Goal: Task Accomplishment & Management: Complete application form

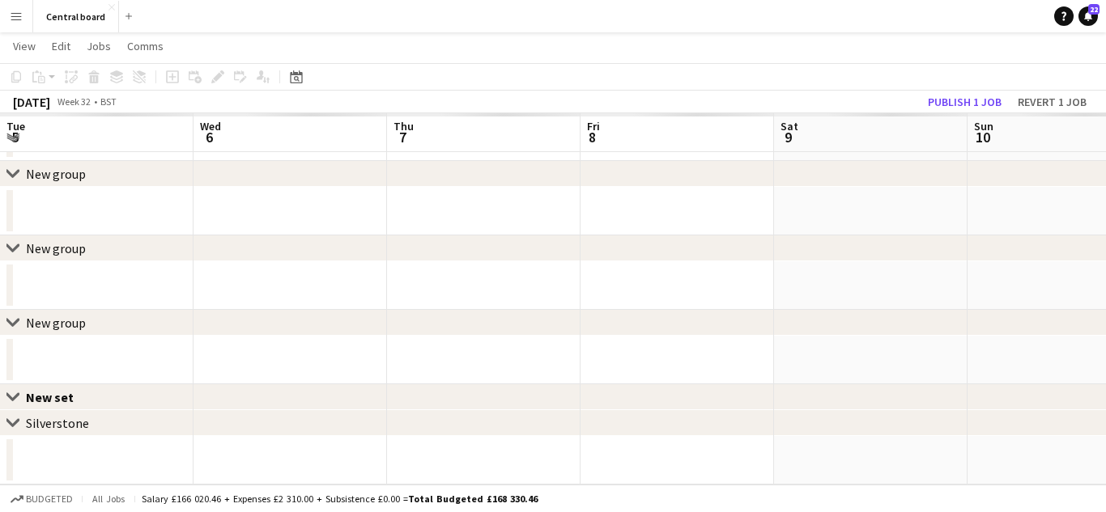
click at [12, 15] on app-icon "Menu" at bounding box center [16, 16] width 13 height 13
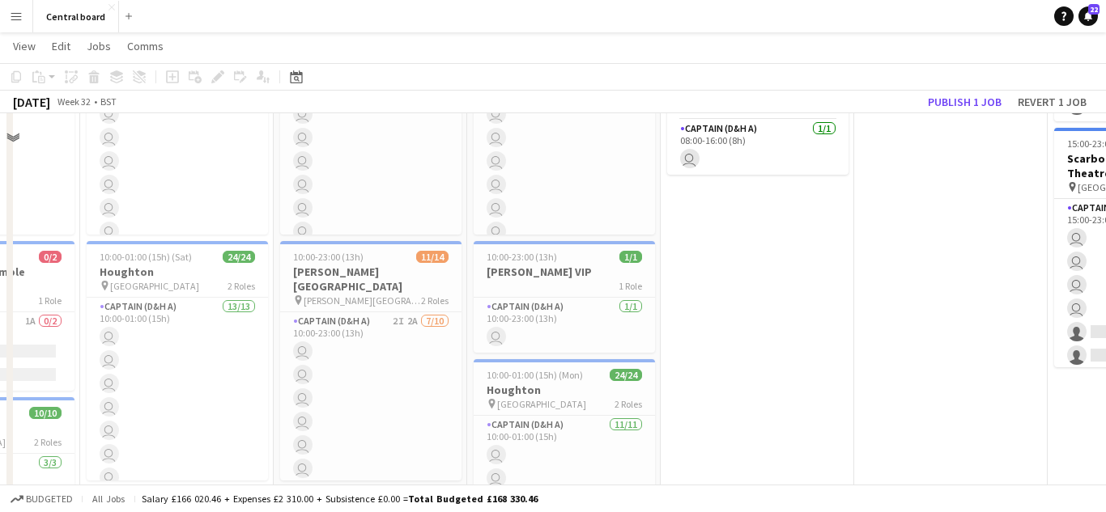
scroll to position [2208, 0]
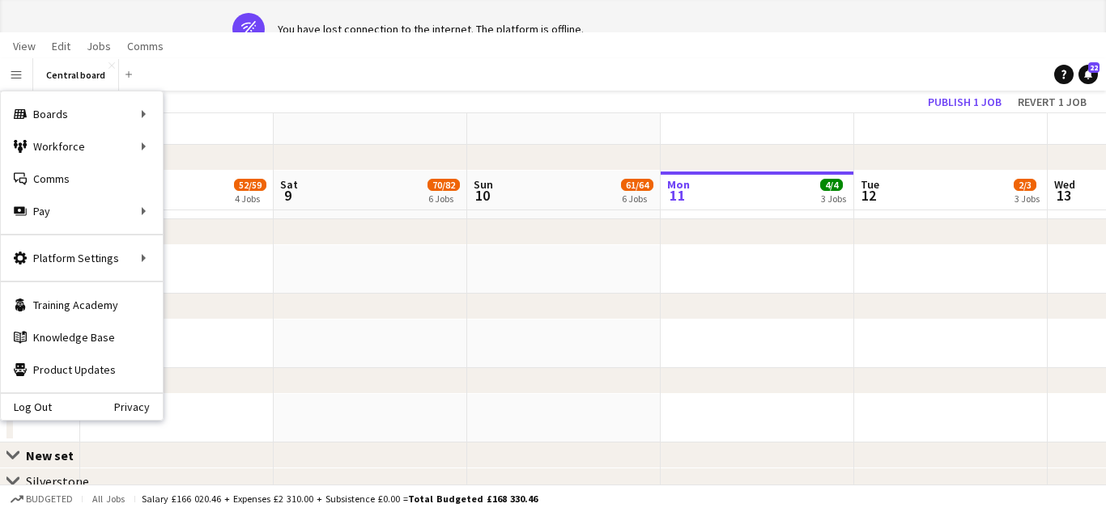
click at [0, 58] on button "Menu" at bounding box center [16, 74] width 32 height 32
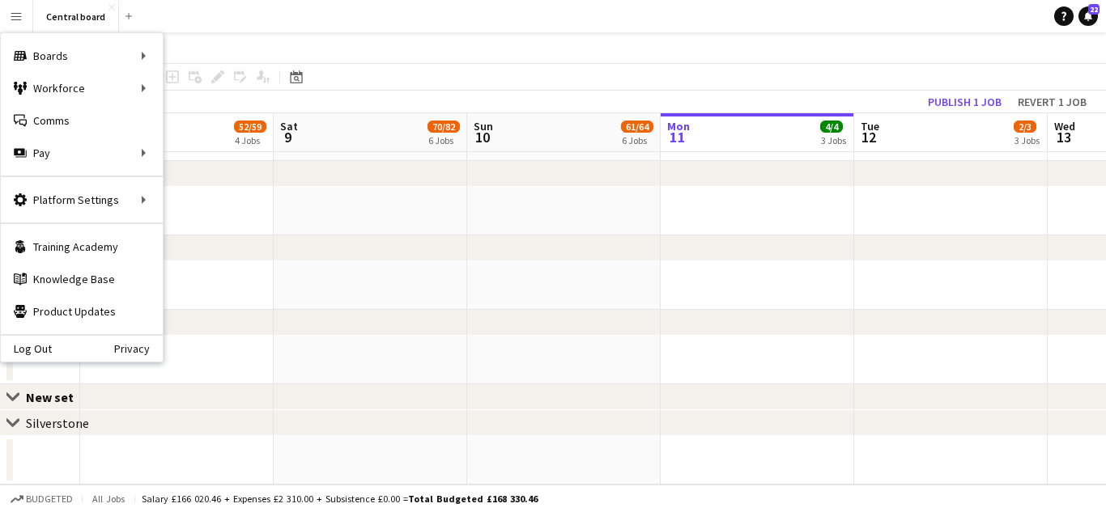
click at [582, 46] on app-page-menu "View Day view expanded Day view collapsed Month view Date picker Jump to [DATE]…" at bounding box center [553, 47] width 1106 height 31
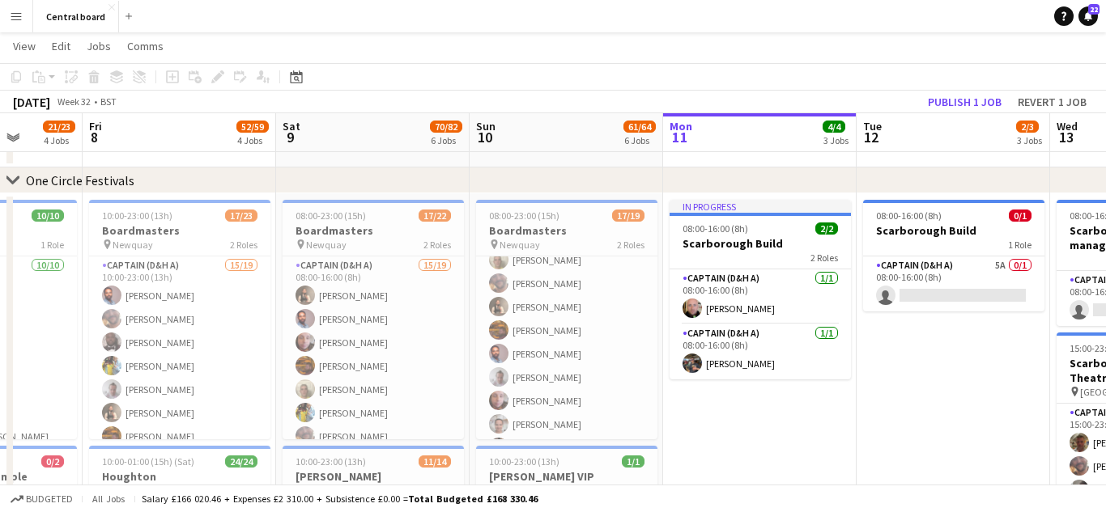
scroll to position [0, 0]
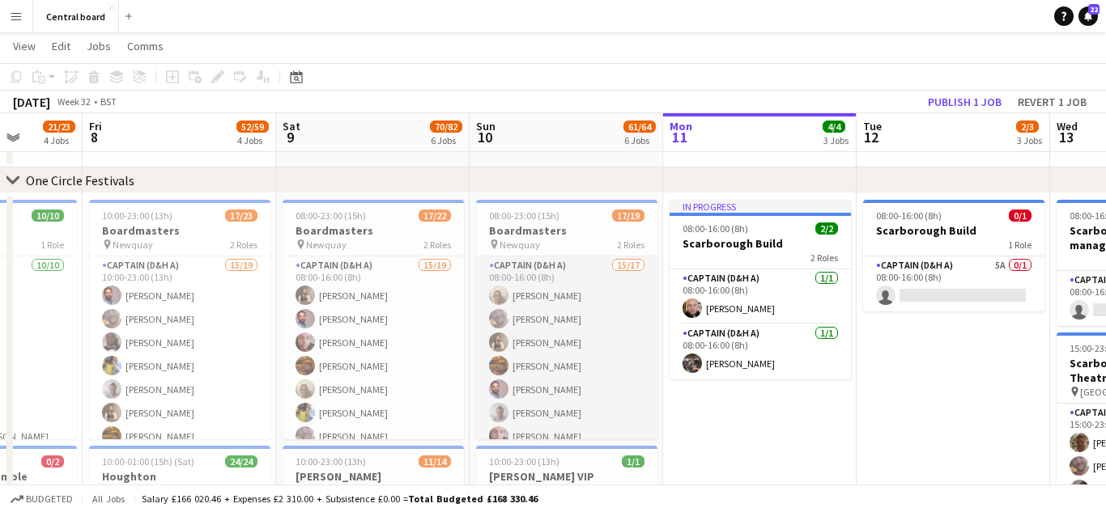
click at [588, 314] on app-card-role "Captain (D&H A) 15/17 08:00-16:00 (8h) [PERSON_NAME] [PERSON_NAME] [PERSON_NAME…" at bounding box center [566, 472] width 181 height 431
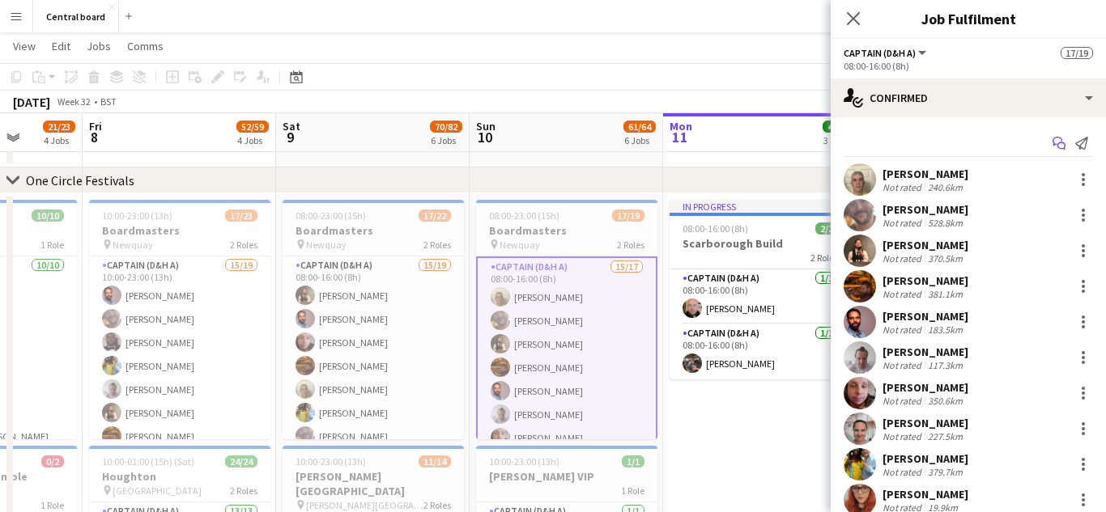
click at [1061, 141] on icon "Start chat" at bounding box center [1058, 143] width 13 height 13
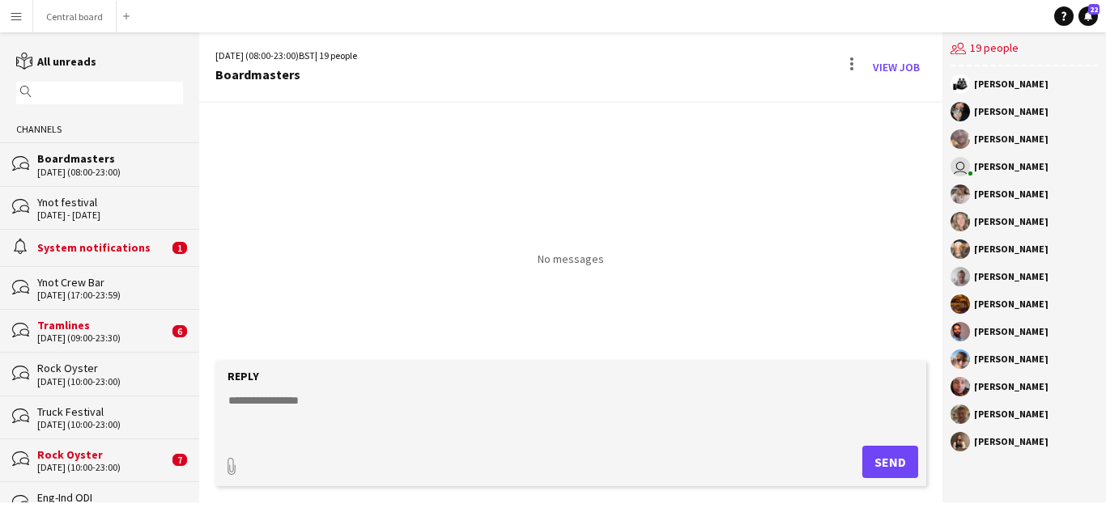
click at [351, 397] on textarea at bounding box center [574, 414] width 695 height 42
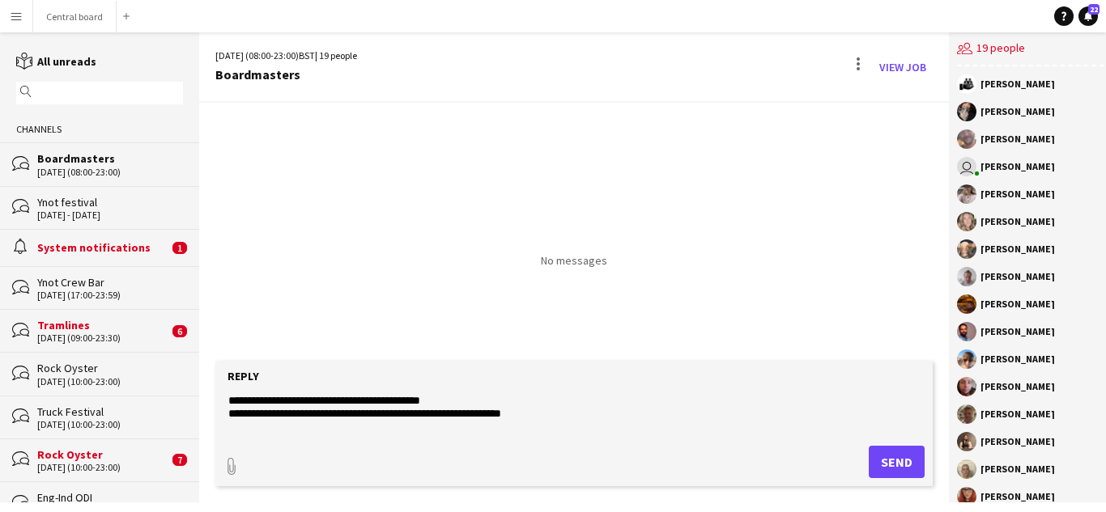
click at [478, 397] on textarea "**********" at bounding box center [574, 414] width 695 height 42
click at [572, 412] on textarea "**********" at bounding box center [574, 414] width 695 height 42
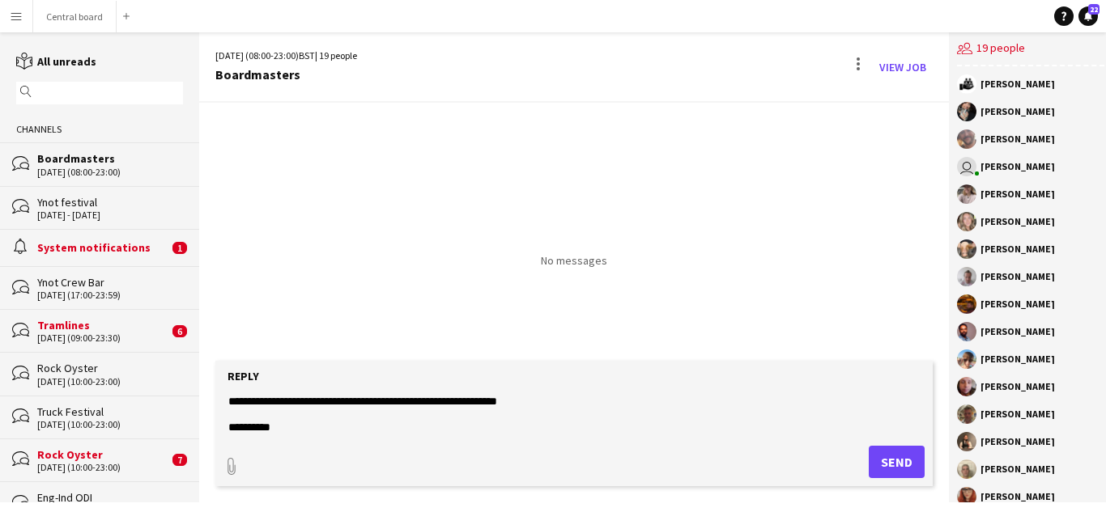
scroll to position [25, 0]
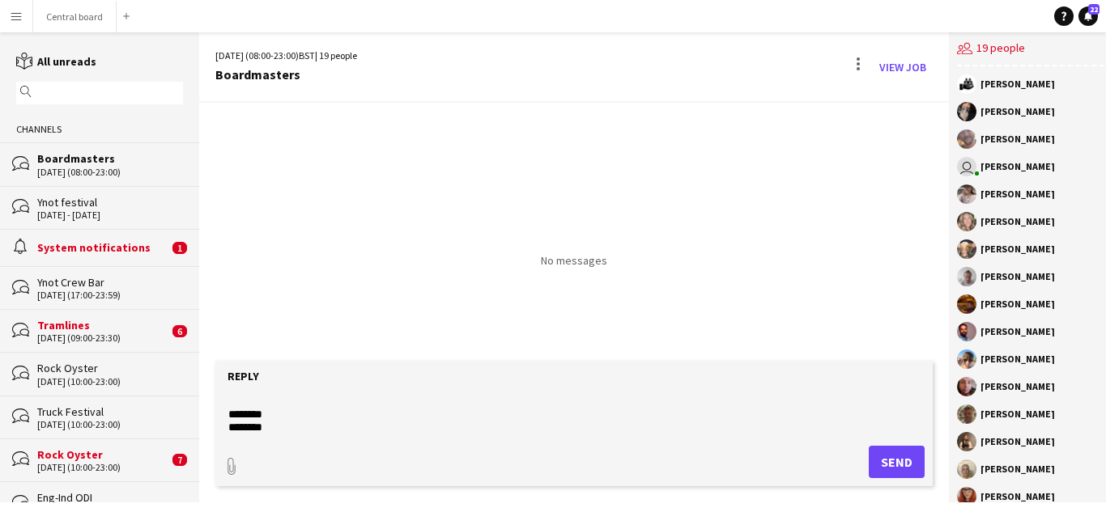
type textarea "**********"
click at [886, 461] on button "Send" at bounding box center [896, 462] width 56 height 32
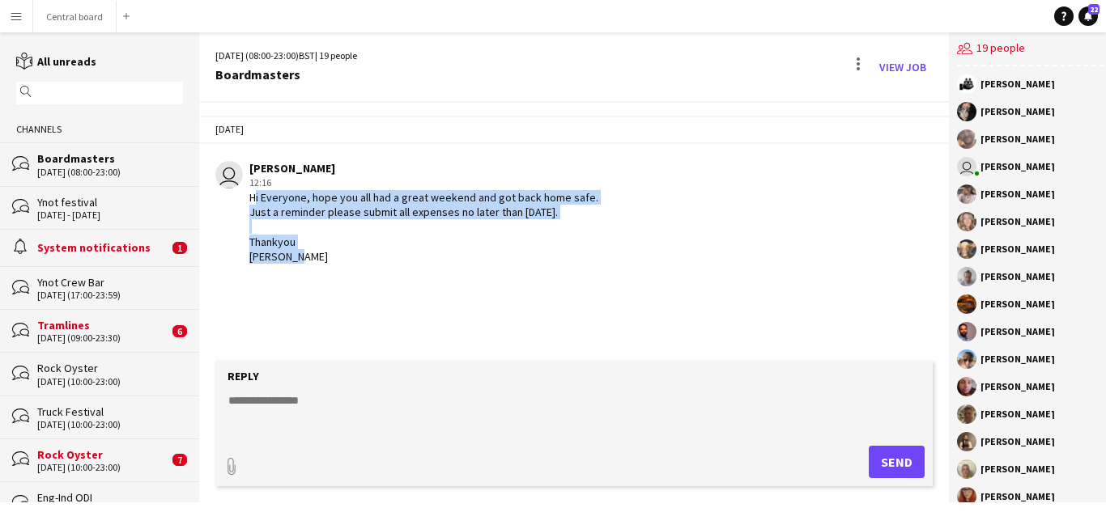
drag, startPoint x: 248, startPoint y: 198, endPoint x: 413, endPoint y: 278, distance: 182.5
click at [413, 278] on div "[DATE] user [PERSON_NAME] 12:16 Hi Everyone, hope you all had a great weekend a…" at bounding box center [574, 232] width 750 height 258
copy div "Hi Everyone, hope you all had a great weekend and got back home safe. Just a re…"
click at [94, 11] on button "Central board Close" at bounding box center [74, 17] width 83 height 32
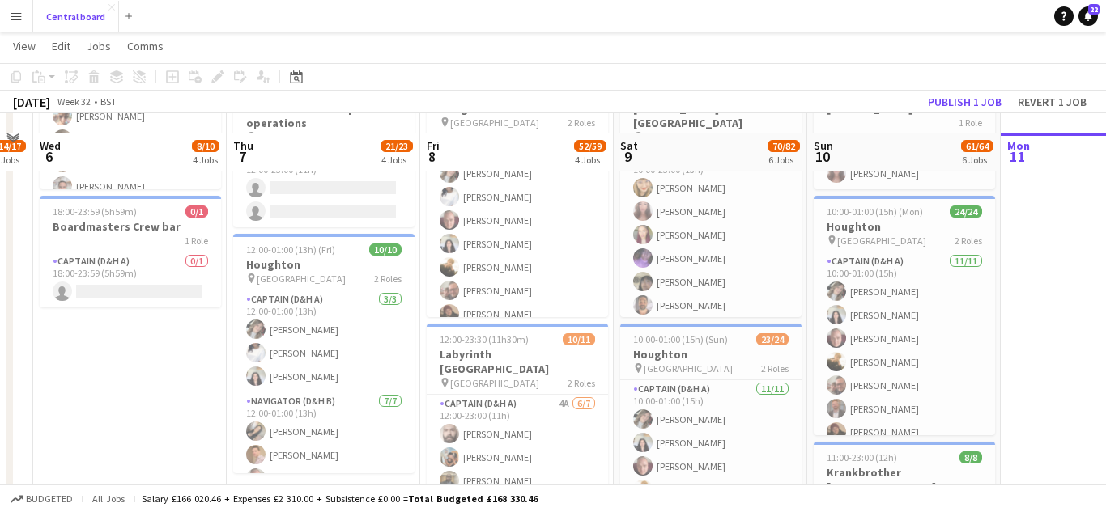
scroll to position [702, 0]
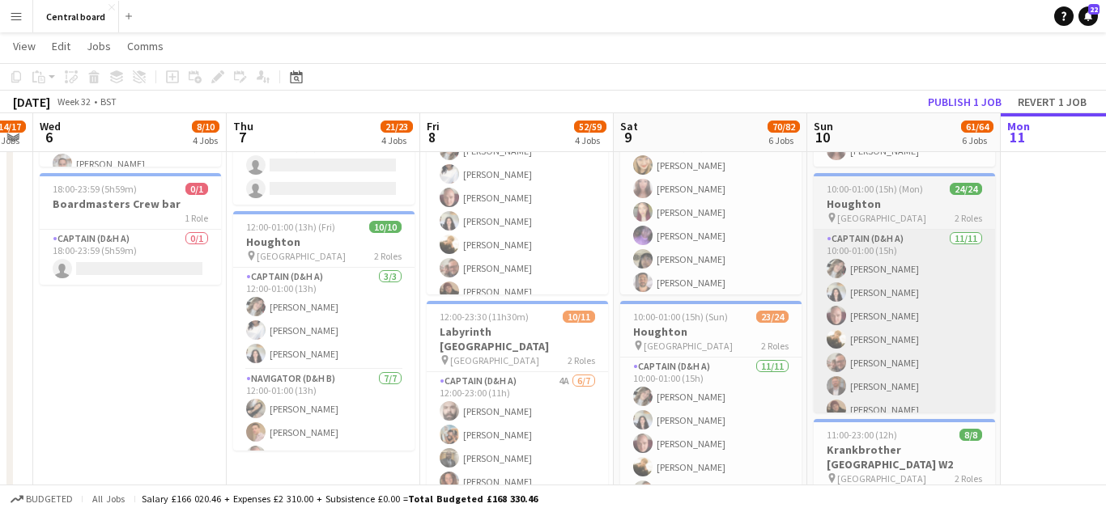
click at [946, 310] on app-card-role "Captain (D&H A) [DATE] 10:00-01:00 (15h) [PERSON_NAME] [PERSON_NAME] [PERSON_NA…" at bounding box center [903, 375] width 181 height 290
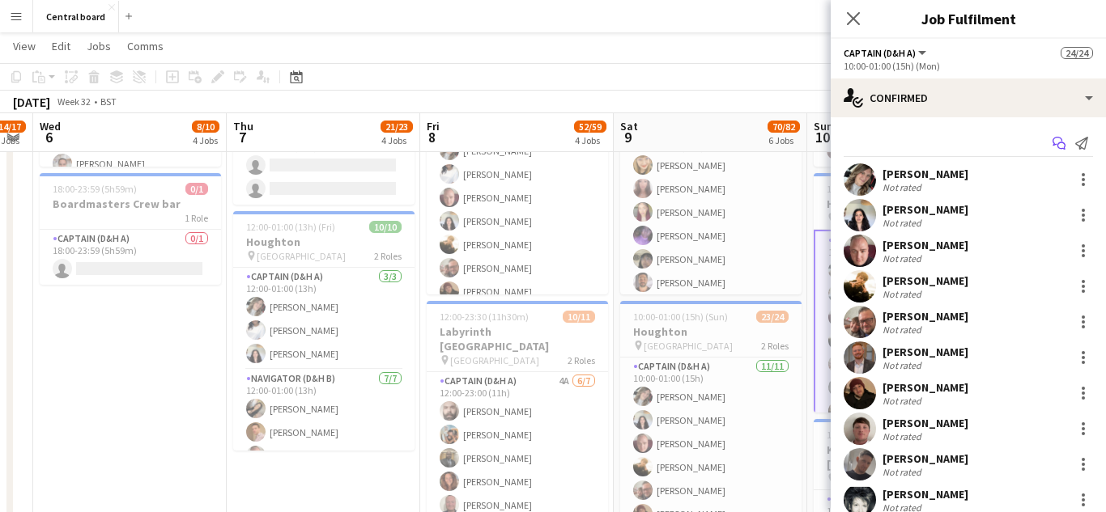
click at [1051, 143] on app-icon "Start chat" at bounding box center [1058, 143] width 23 height 23
click at [1061, 146] on icon "Start chat" at bounding box center [1058, 143] width 13 height 13
click at [1055, 144] on icon at bounding box center [1057, 141] width 10 height 9
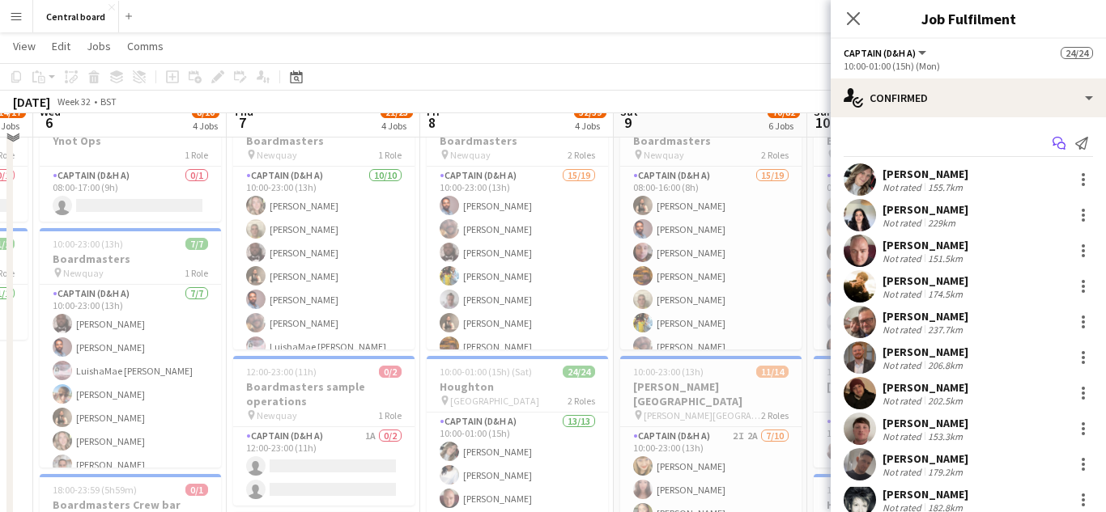
scroll to position [369, 0]
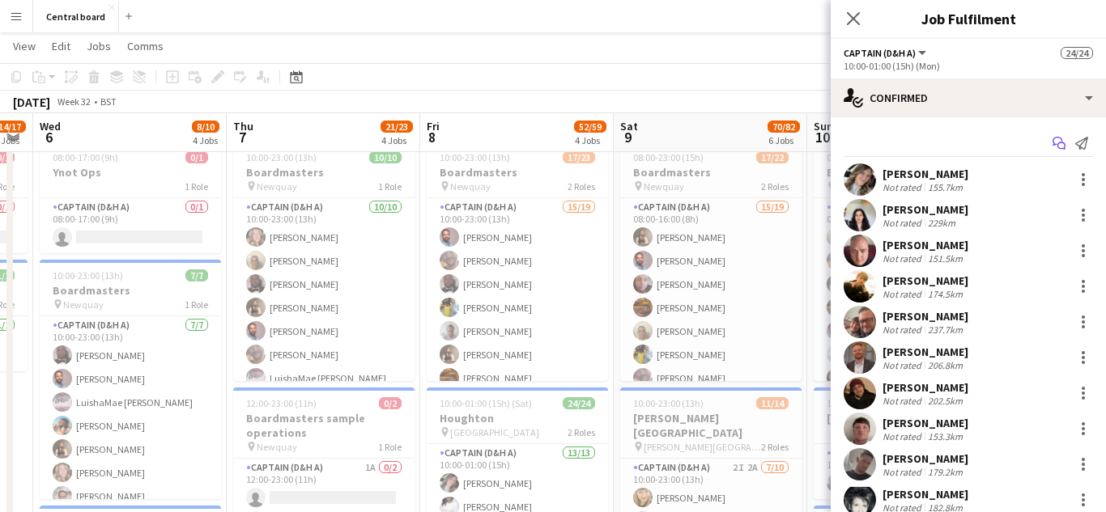
click at [1055, 151] on app-icon "Start chat" at bounding box center [1058, 143] width 23 height 23
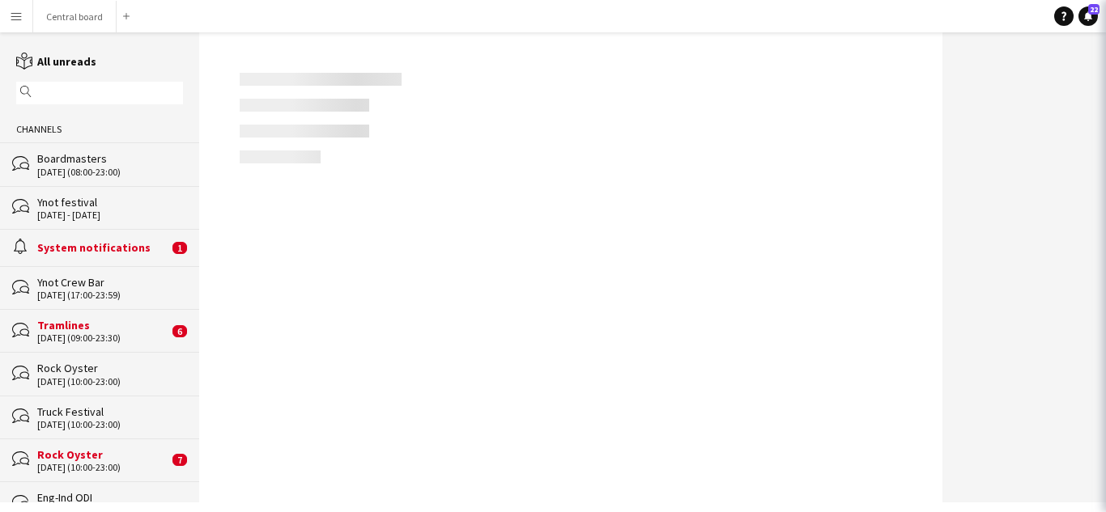
scroll to position [87, 0]
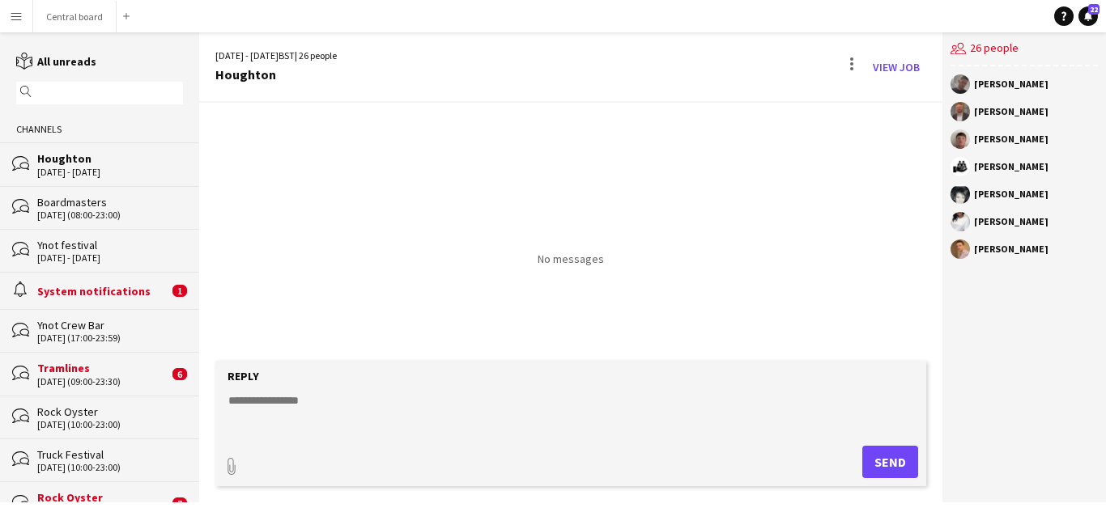
click at [282, 401] on textarea at bounding box center [574, 414] width 695 height 42
paste textarea "**********"
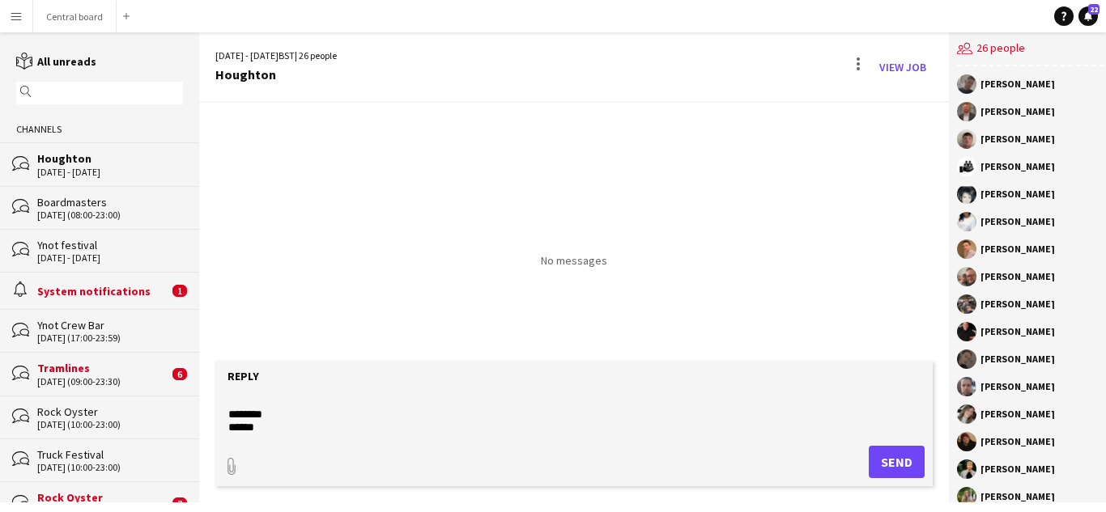
scroll to position [0, 0]
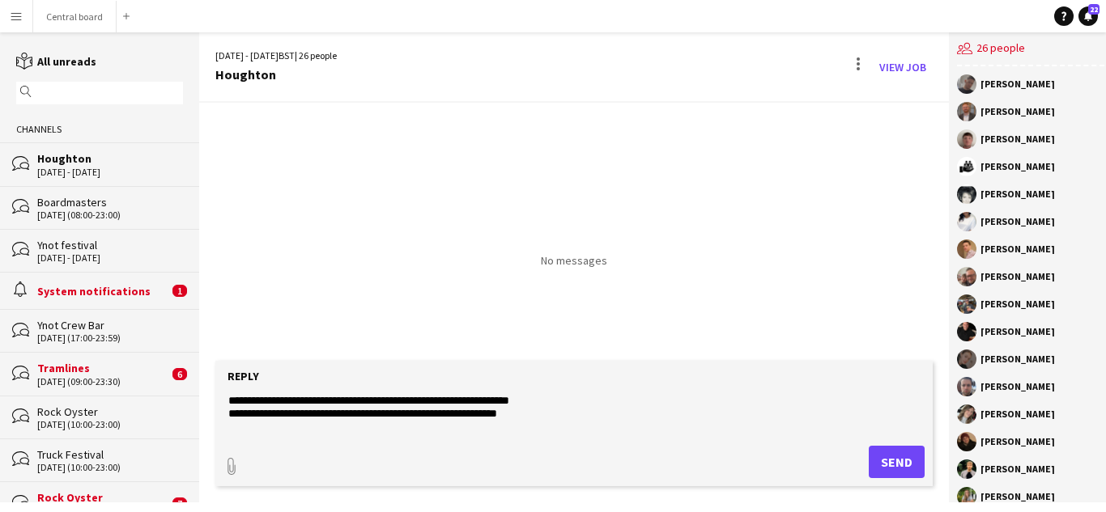
click at [552, 415] on textarea "**********" at bounding box center [574, 414] width 695 height 42
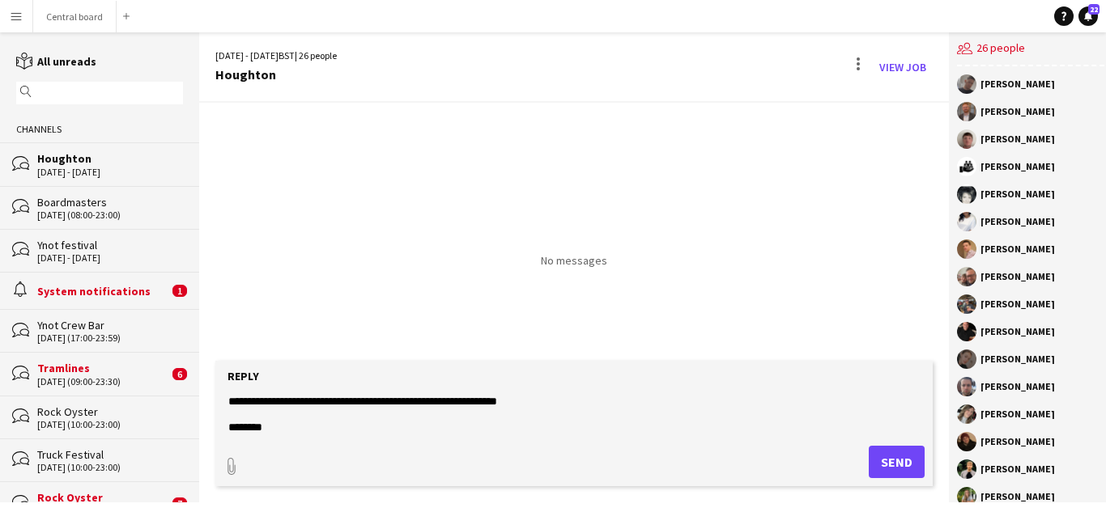
scroll to position [25, 0]
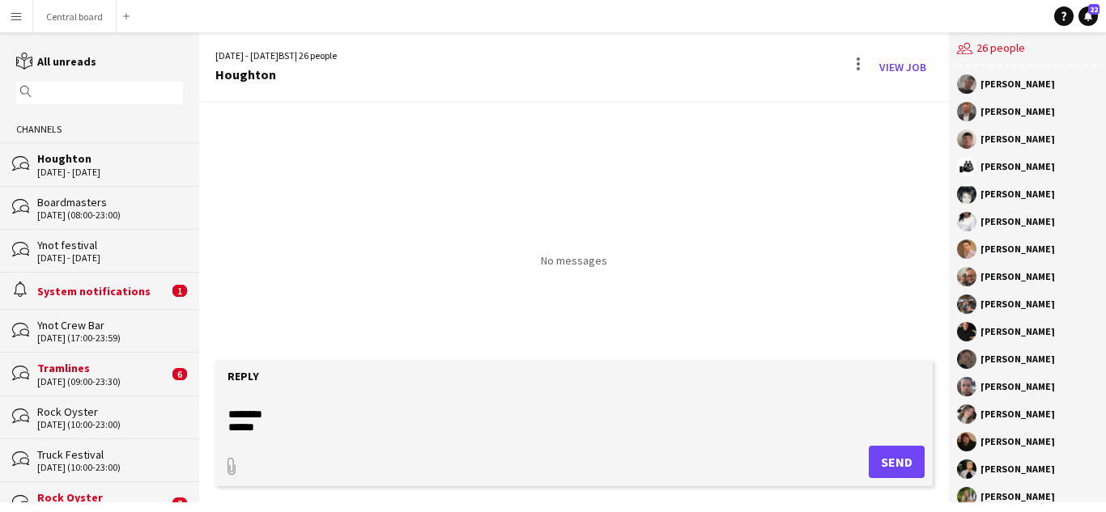
click at [280, 418] on textarea "**********" at bounding box center [574, 414] width 695 height 42
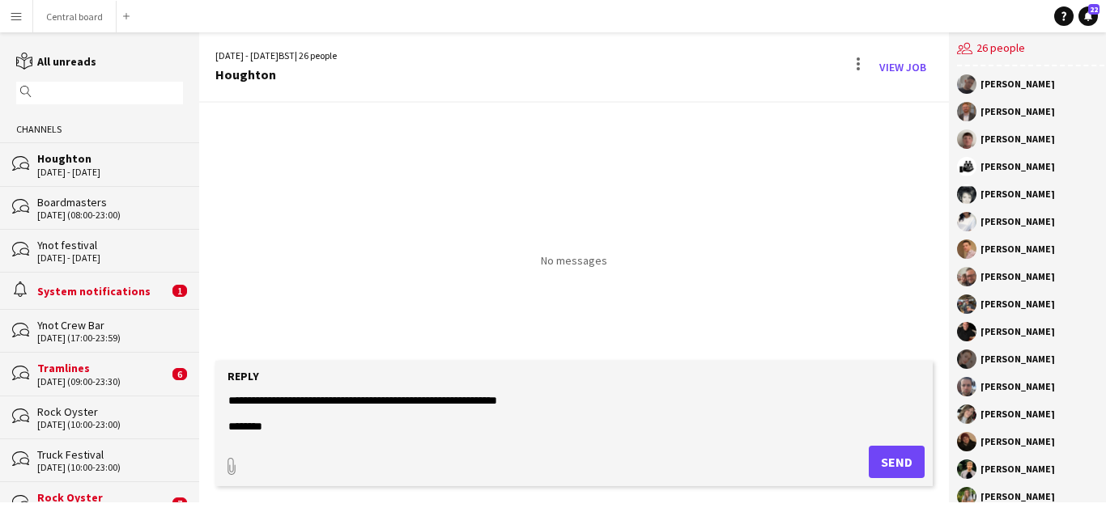
scroll to position [0, 0]
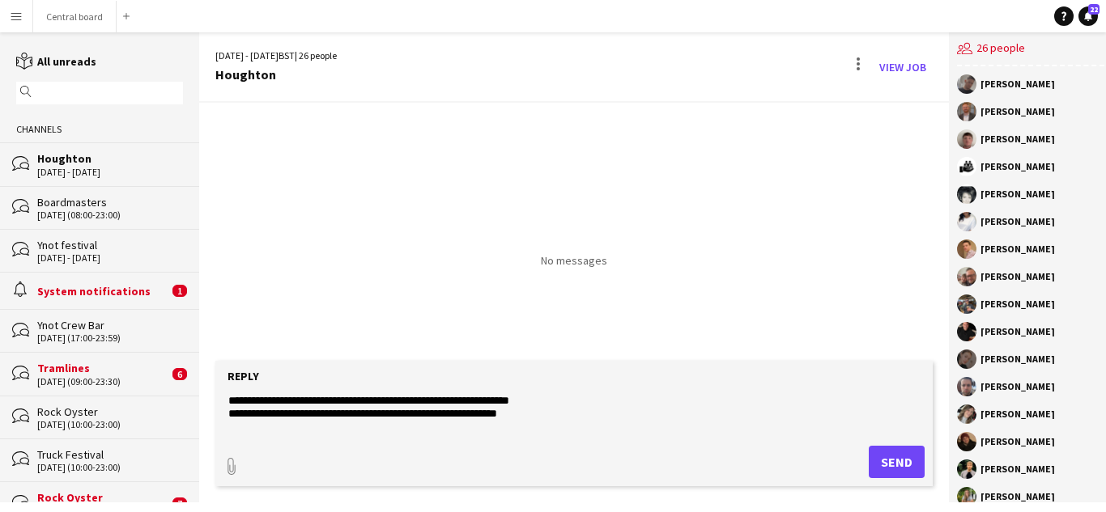
click at [572, 406] on textarea "**********" at bounding box center [574, 414] width 695 height 42
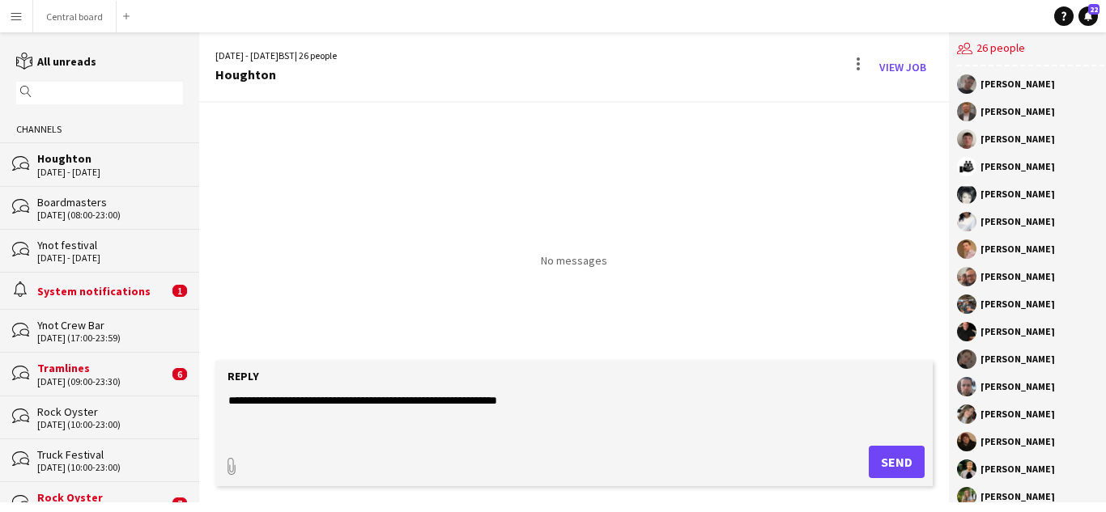
scroll to position [40, 0]
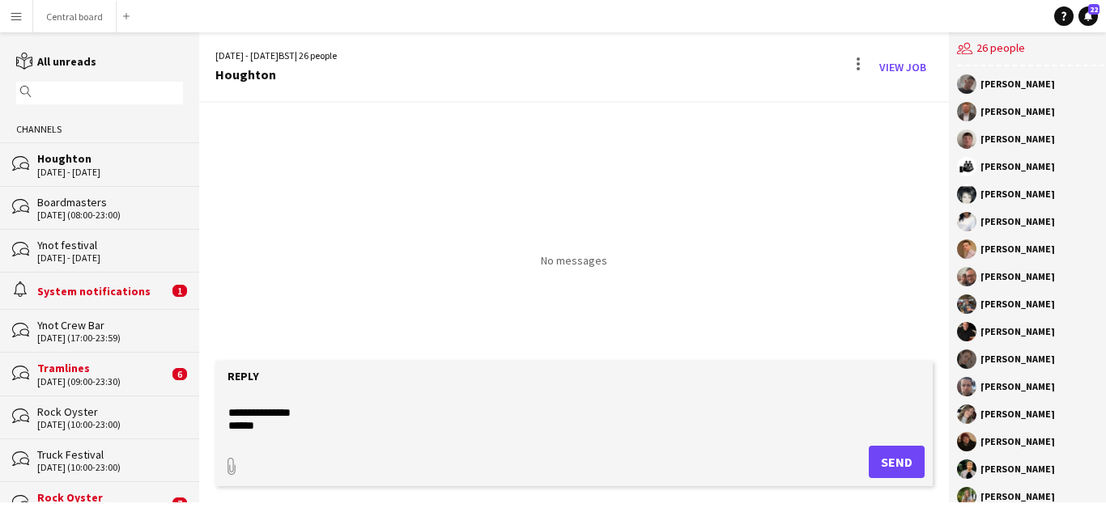
type textarea "**********"
click at [900, 462] on button "Send" at bounding box center [896, 462] width 56 height 32
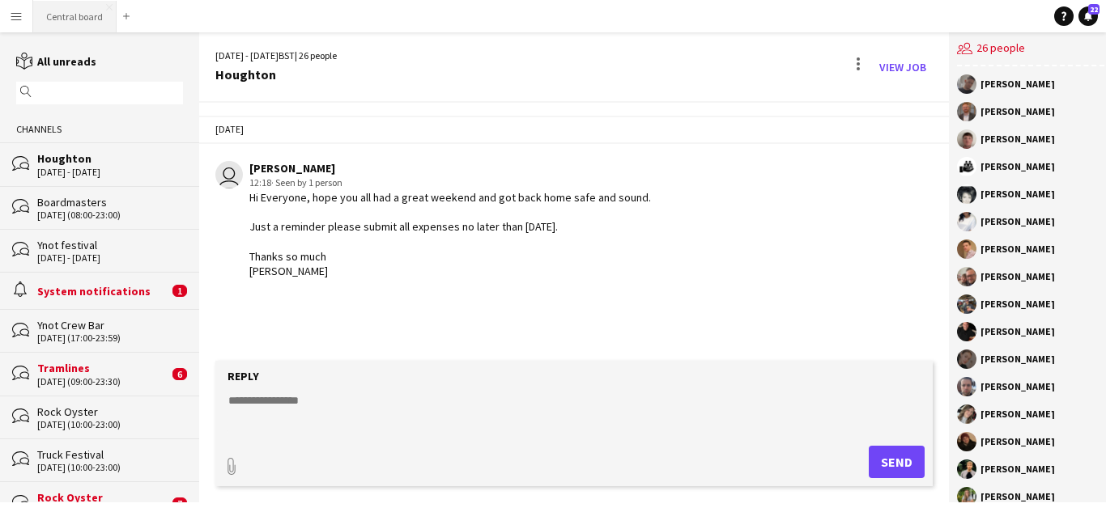
click at [79, 12] on button "Central board Close" at bounding box center [74, 17] width 83 height 32
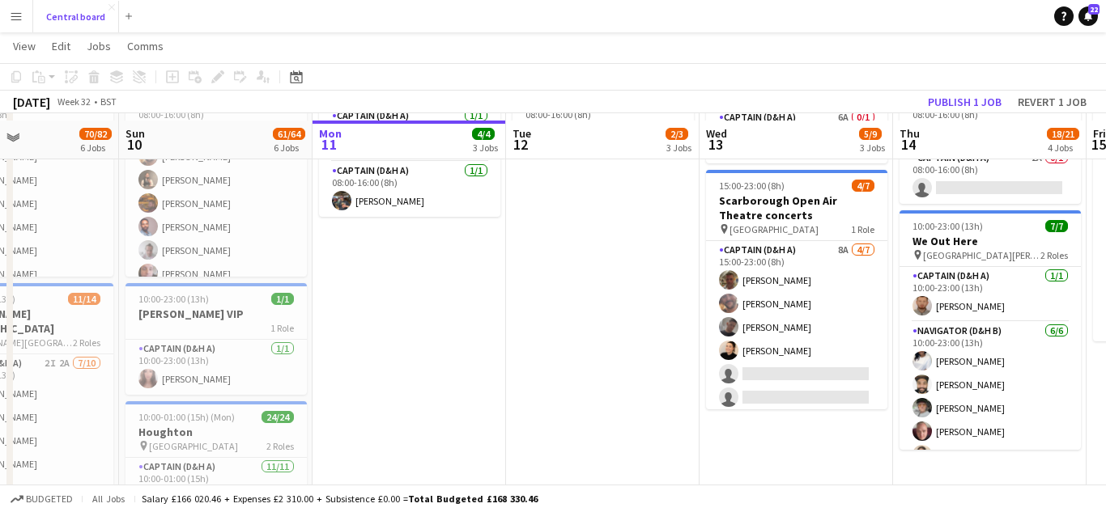
scroll to position [485, 0]
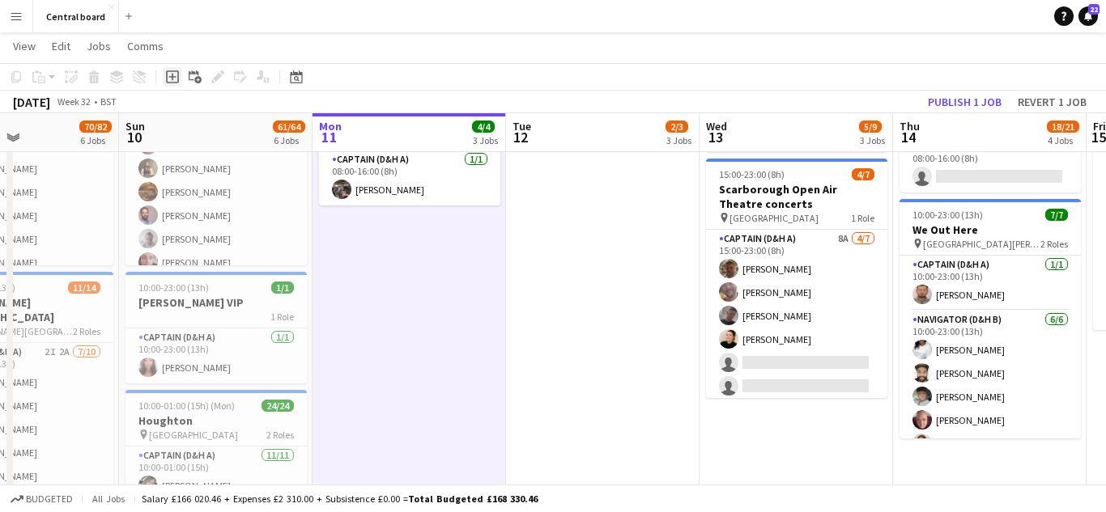
click at [172, 75] on icon at bounding box center [171, 76] width 7 height 7
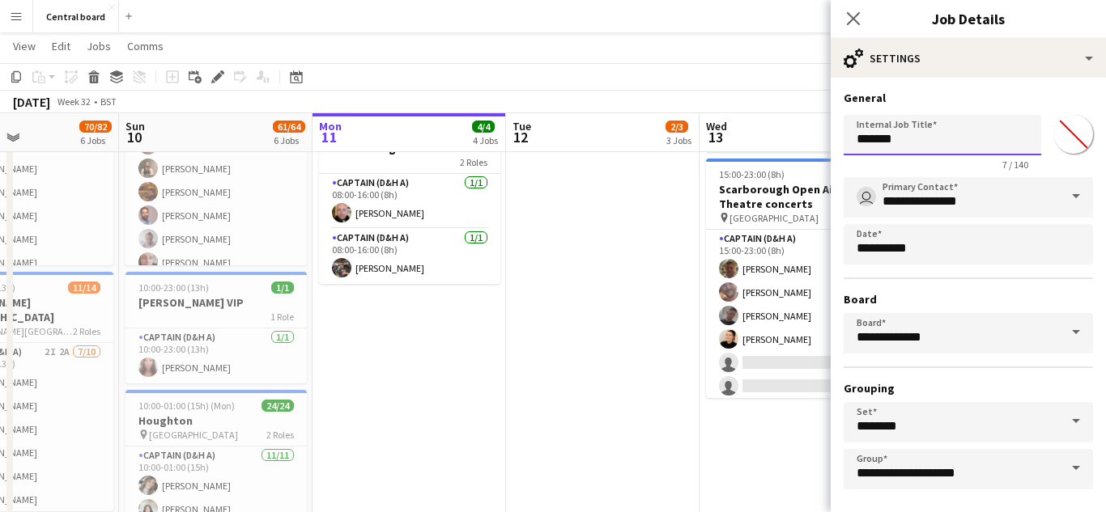
click at [915, 143] on input "*******" at bounding box center [941, 135] width 197 height 40
type input "*"
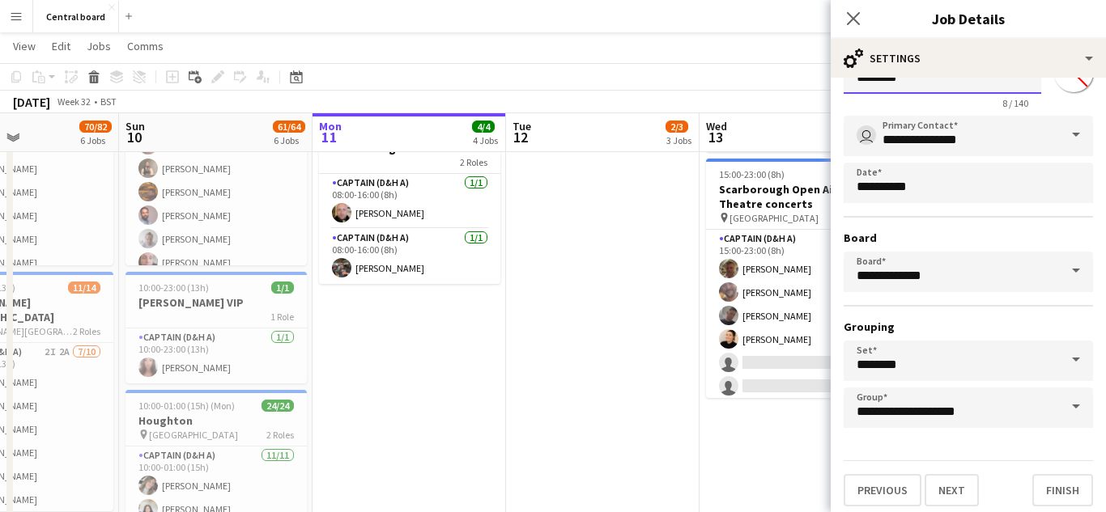
scroll to position [69, 0]
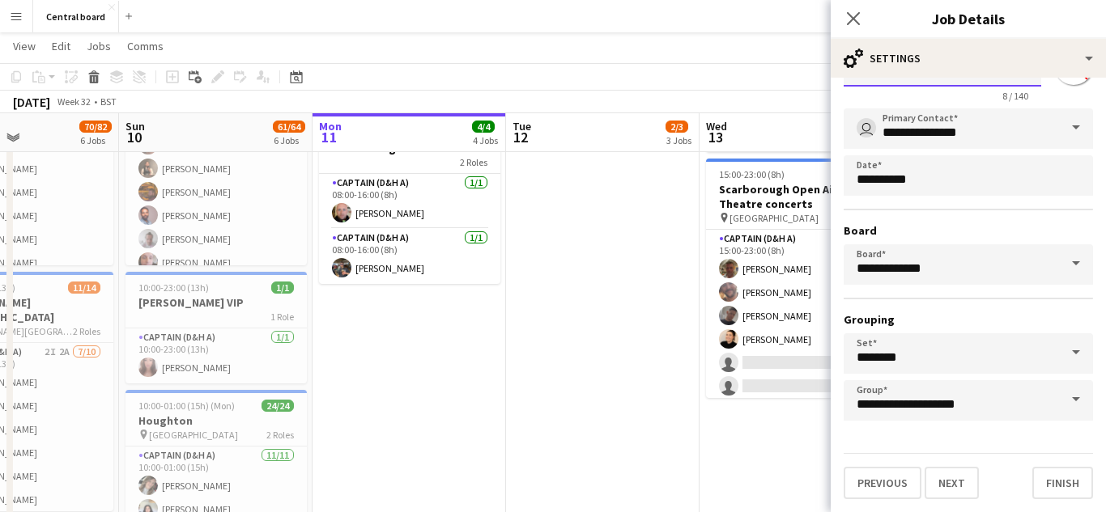
type input "********"
click at [1072, 356] on span at bounding box center [1076, 352] width 34 height 39
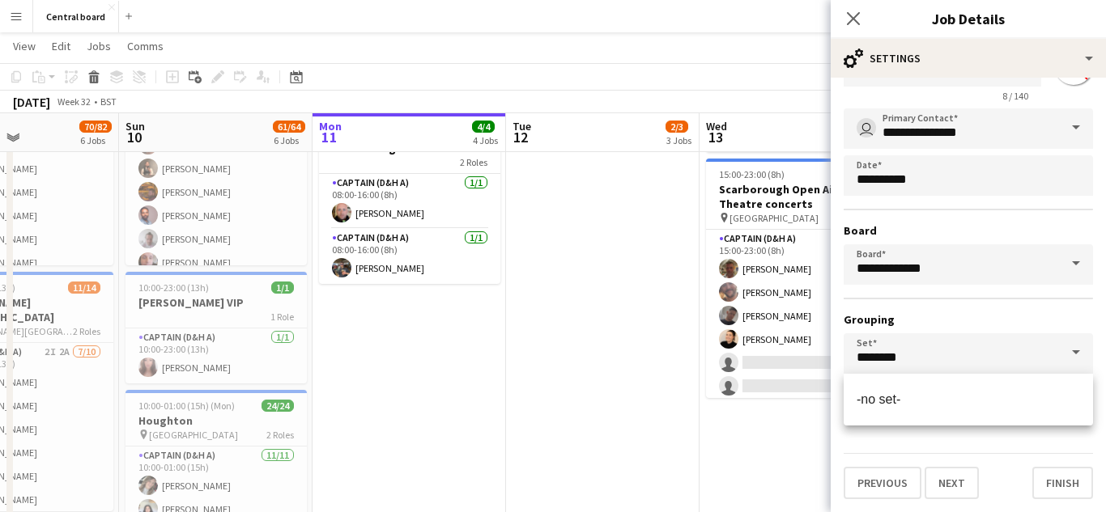
click at [1025, 454] on div "Previous Next Finish" at bounding box center [967, 476] width 249 height 46
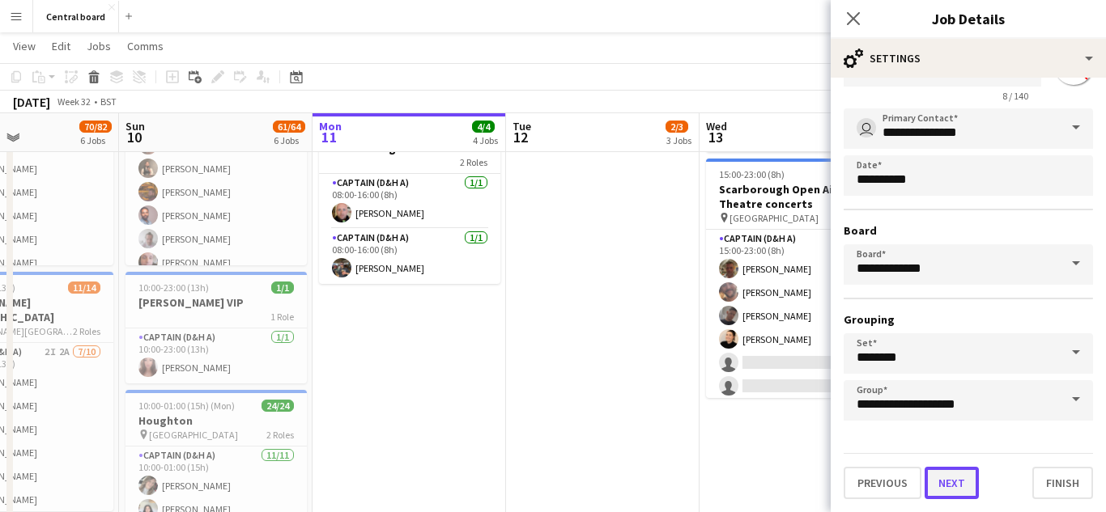
click at [949, 486] on button "Next" at bounding box center [951, 483] width 54 height 32
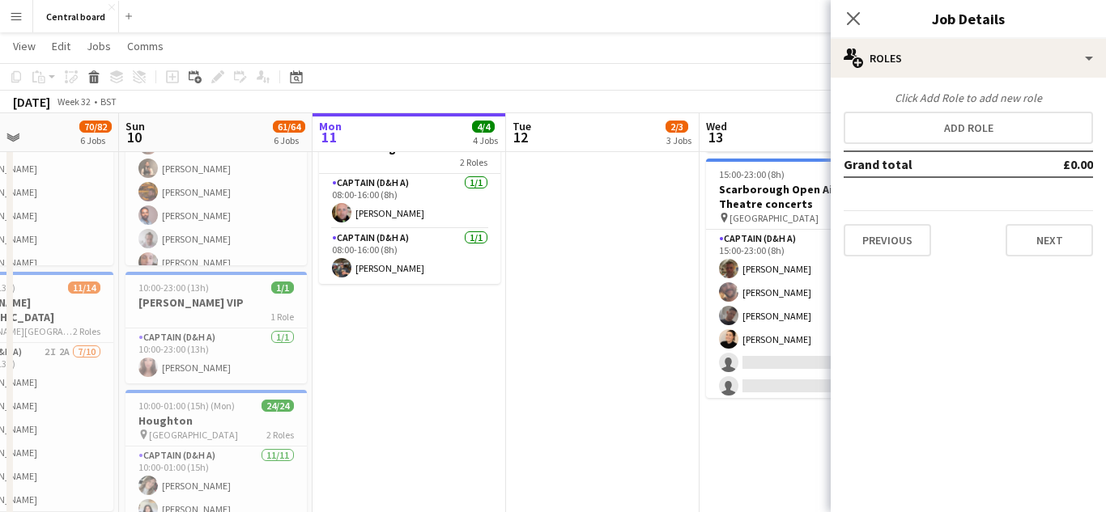
scroll to position [0, 0]
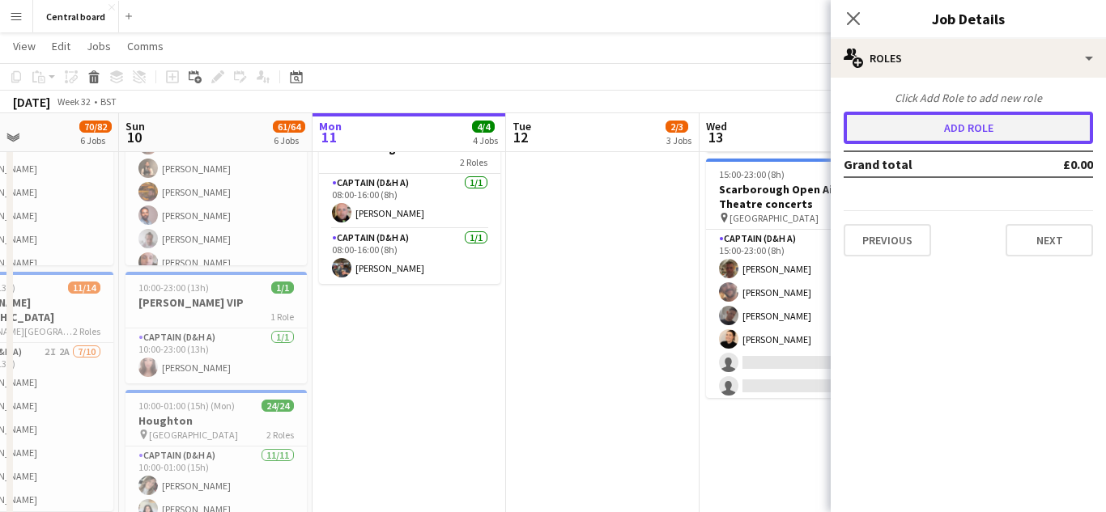
click at [992, 134] on button "Add role" at bounding box center [967, 128] width 249 height 32
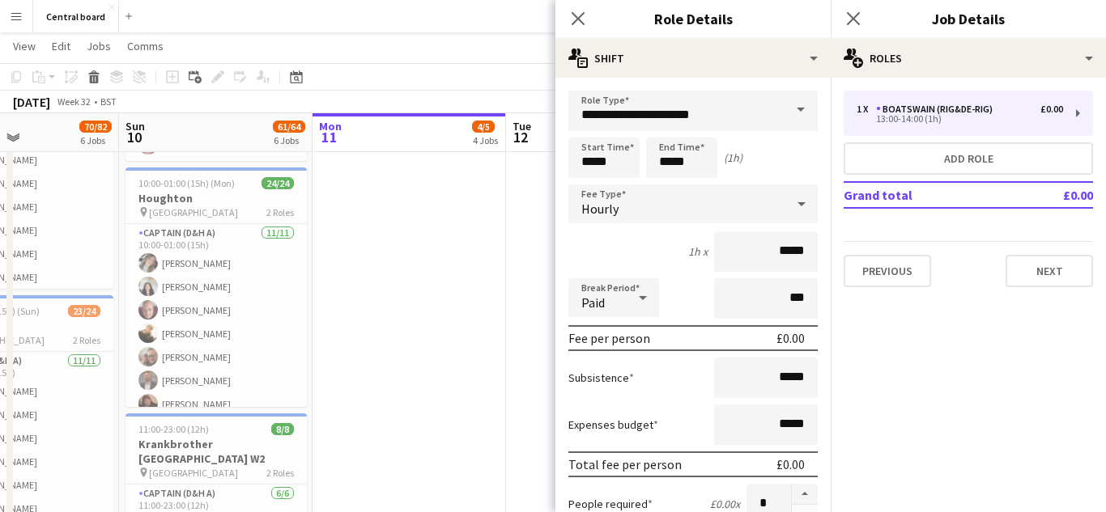
click at [806, 109] on span at bounding box center [800, 110] width 34 height 39
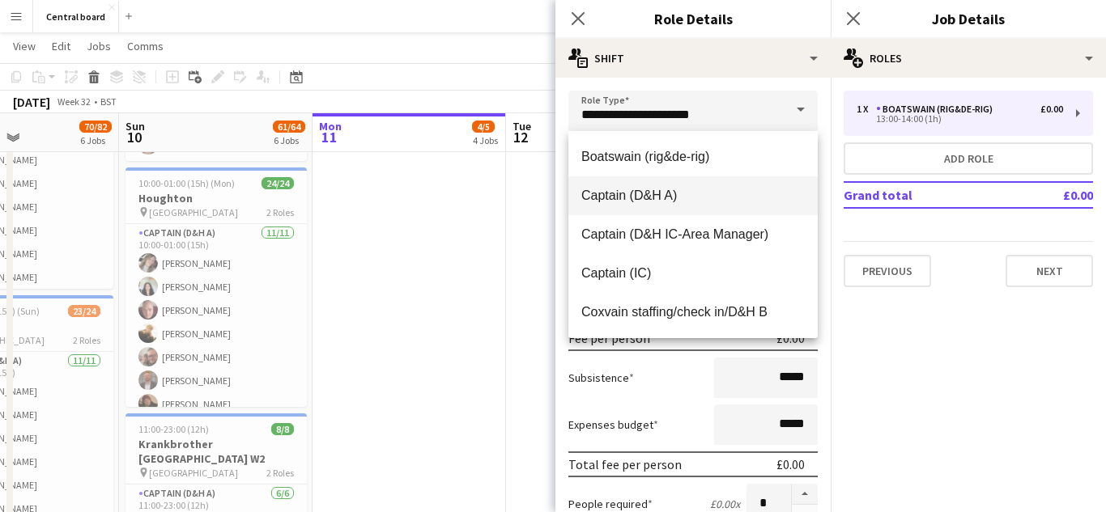
click at [672, 189] on span "Captain (D&H A)" at bounding box center [692, 195] width 223 height 15
type input "**********"
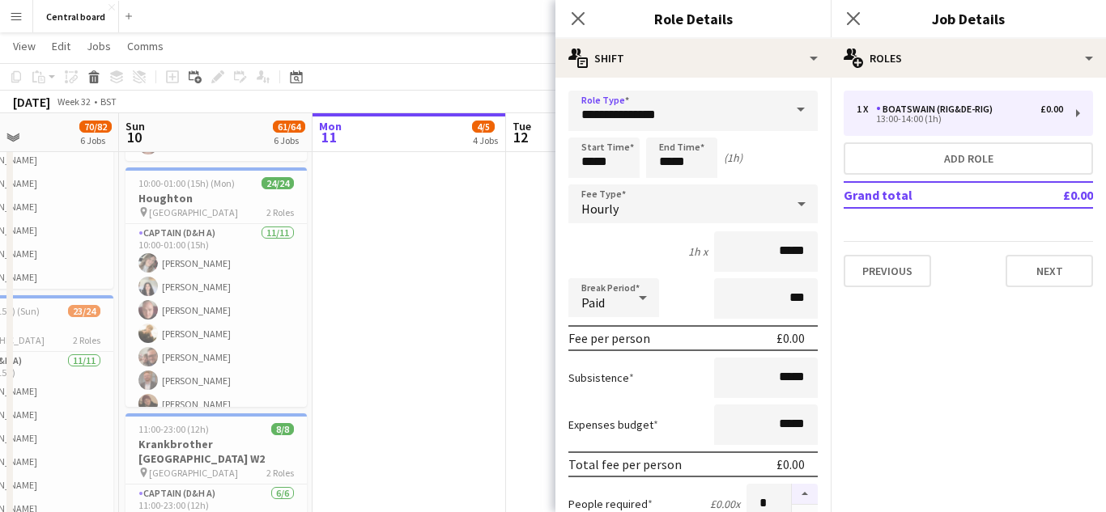
click at [802, 491] on button "button" at bounding box center [805, 494] width 26 height 21
type input "*"
click at [626, 158] on input "*****" at bounding box center [603, 158] width 71 height 40
type input "*****"
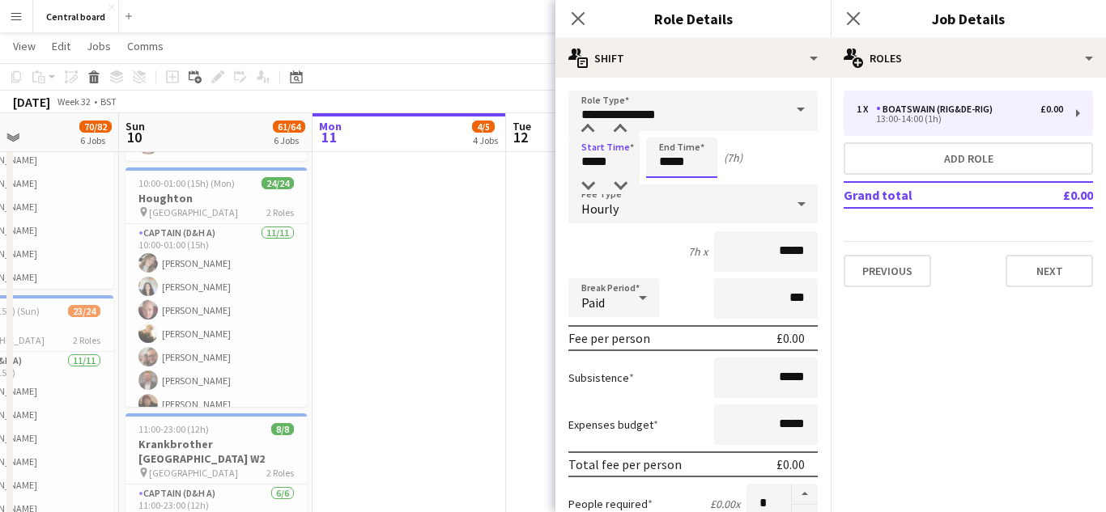
click at [699, 164] on input "*****" at bounding box center [681, 158] width 71 height 40
type input "*****"
click at [675, 405] on div "Expenses budget *****" at bounding box center [692, 425] width 249 height 40
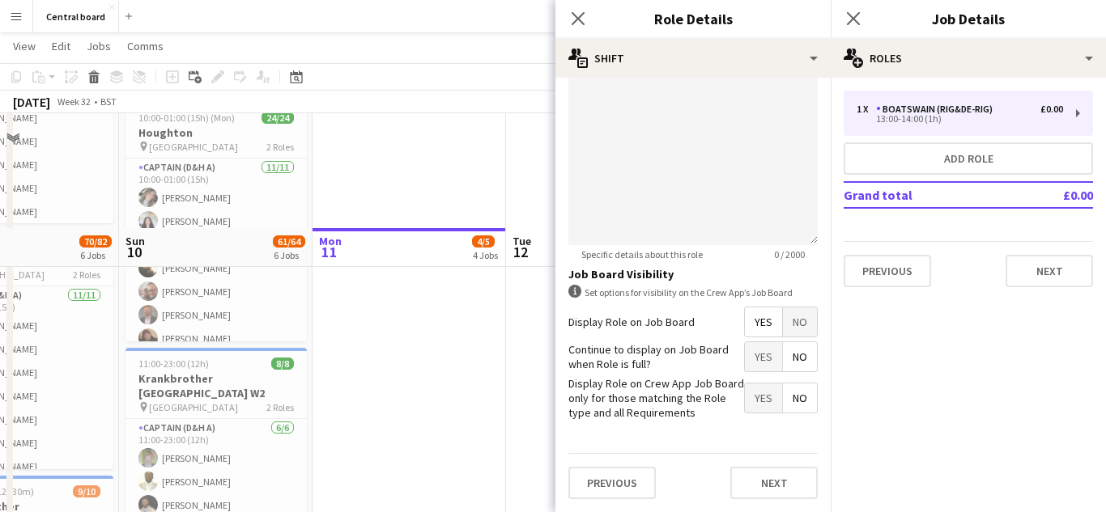
scroll to position [934, 0]
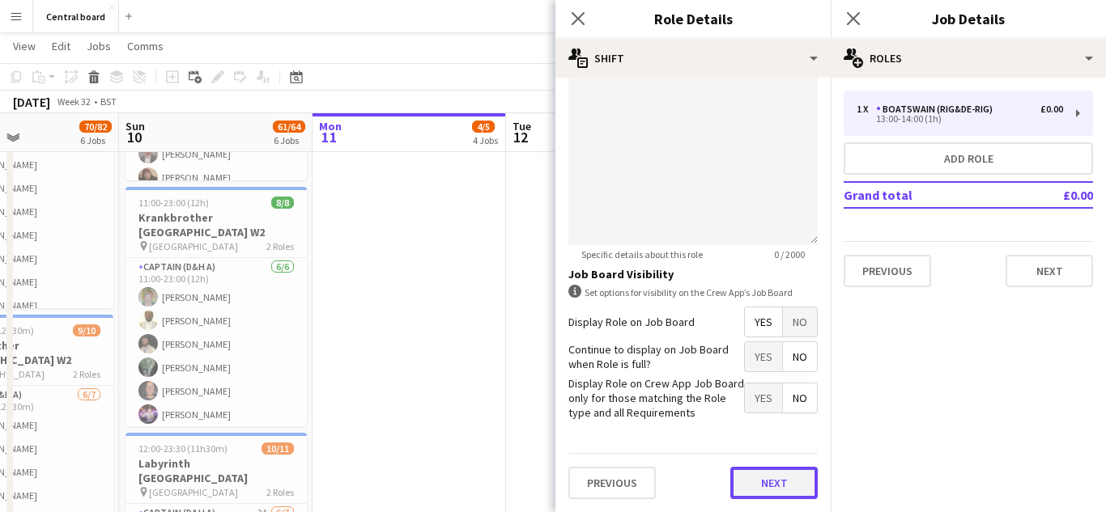
click at [792, 481] on button "Next" at bounding box center [773, 483] width 87 height 32
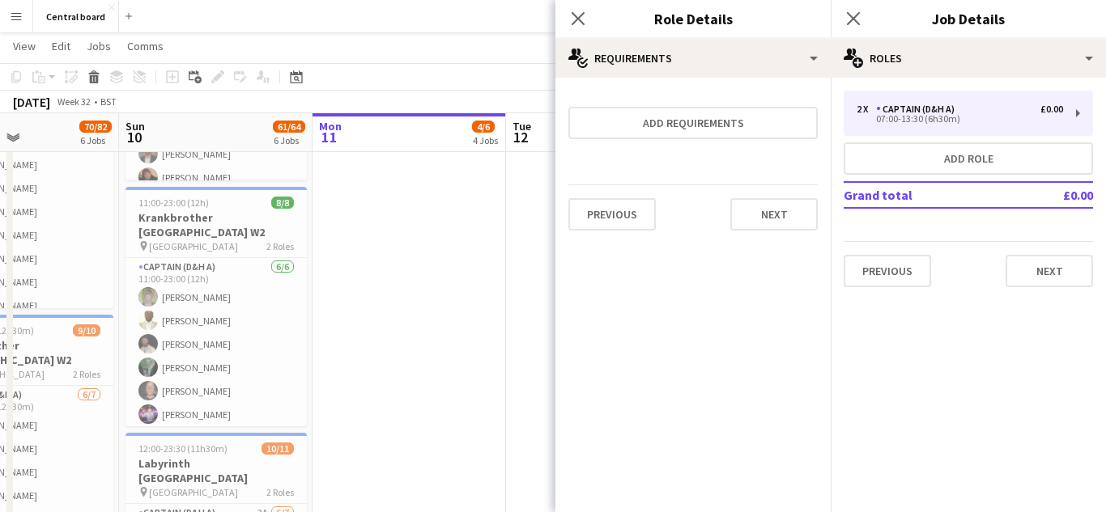
scroll to position [0, 0]
click at [779, 219] on button "Next" at bounding box center [773, 214] width 87 height 32
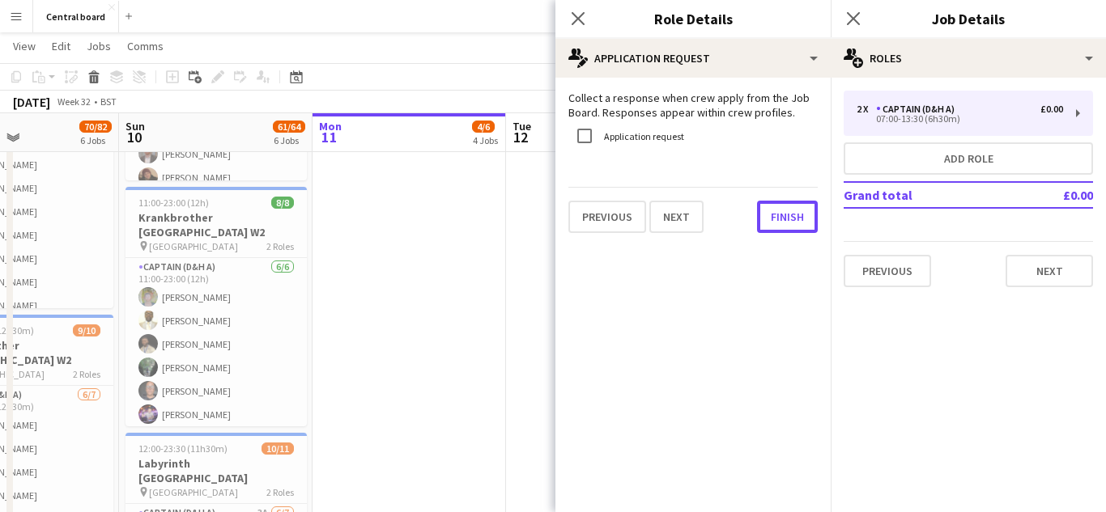
click at [779, 219] on button "Finish" at bounding box center [787, 217] width 61 height 32
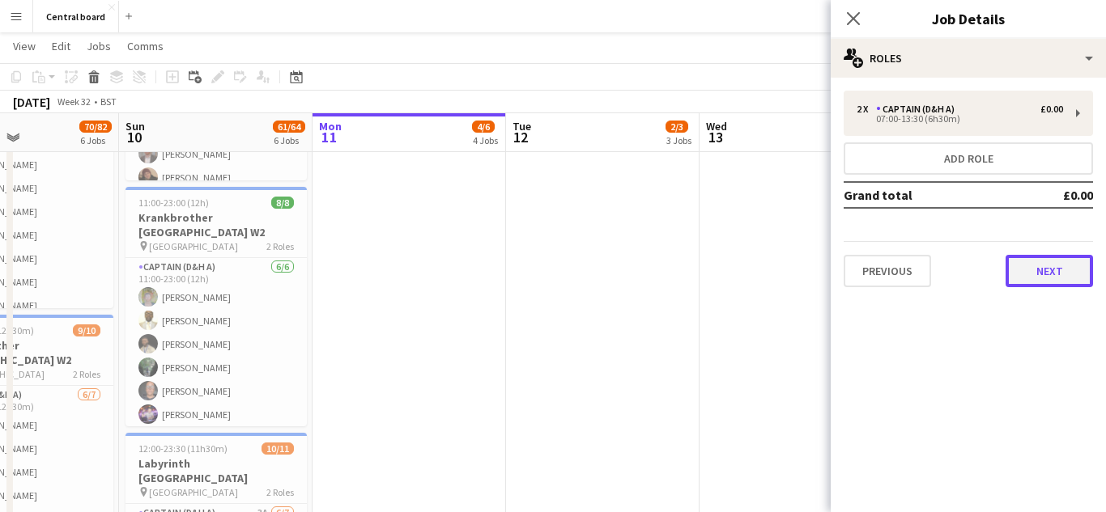
click at [1041, 257] on button "Next" at bounding box center [1048, 271] width 87 height 32
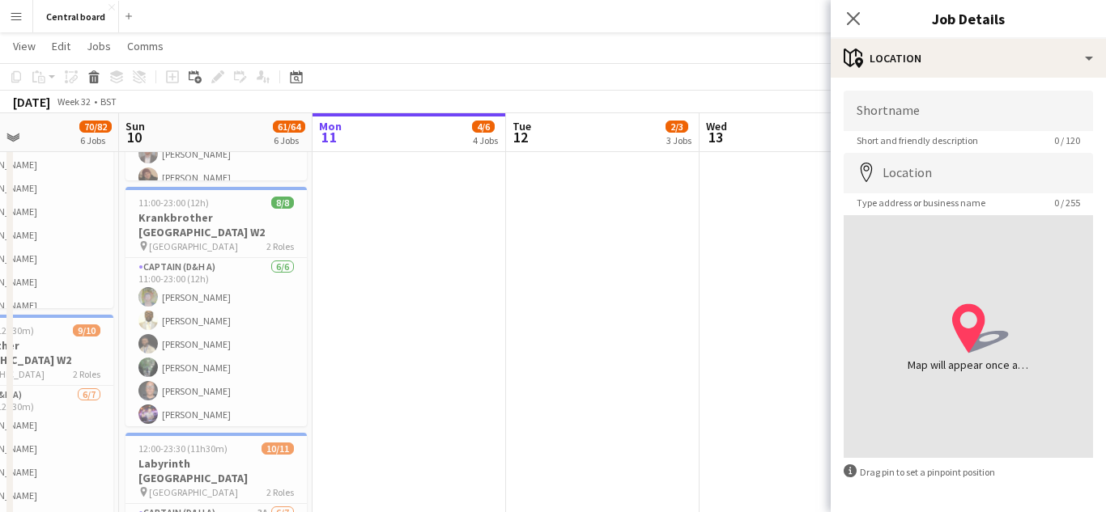
scroll to position [59, 0]
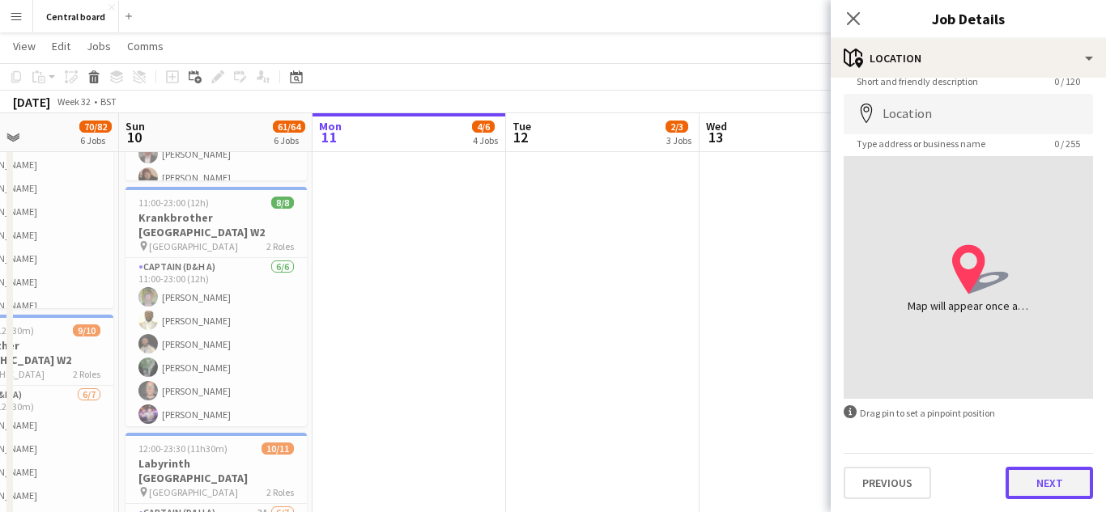
click at [1050, 486] on button "Next" at bounding box center [1048, 483] width 87 height 32
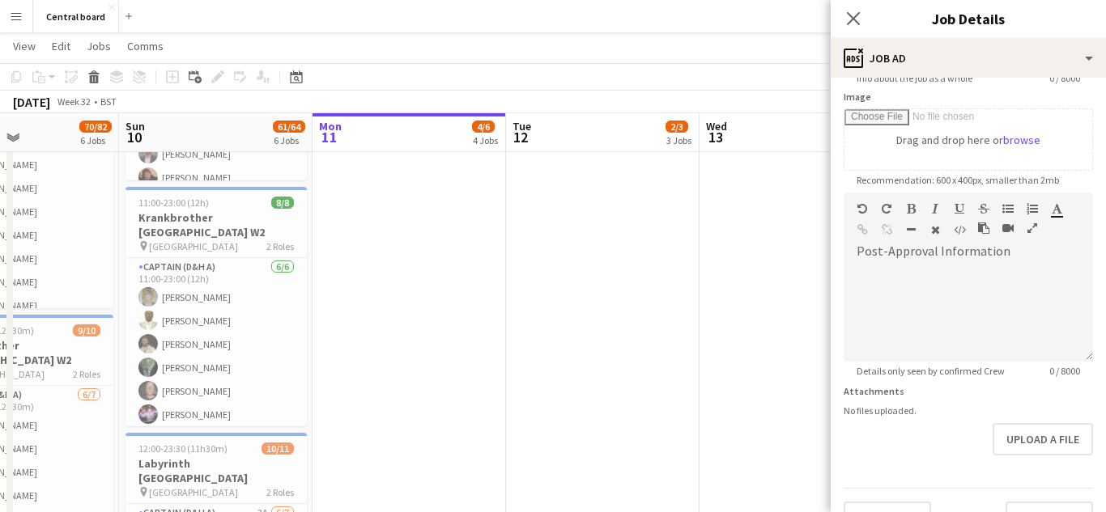
scroll to position [288, 0]
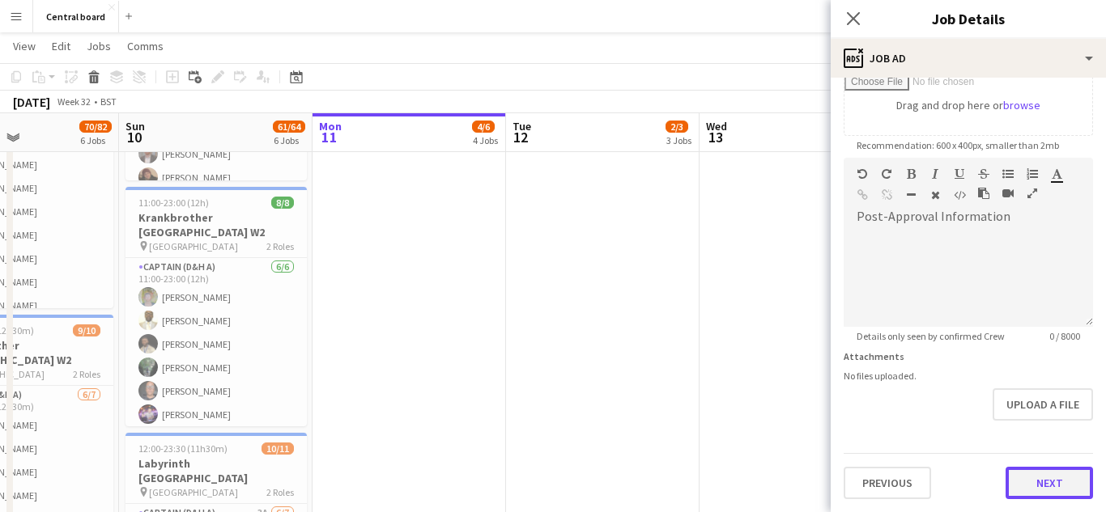
click at [1044, 489] on button "Next" at bounding box center [1048, 483] width 87 height 32
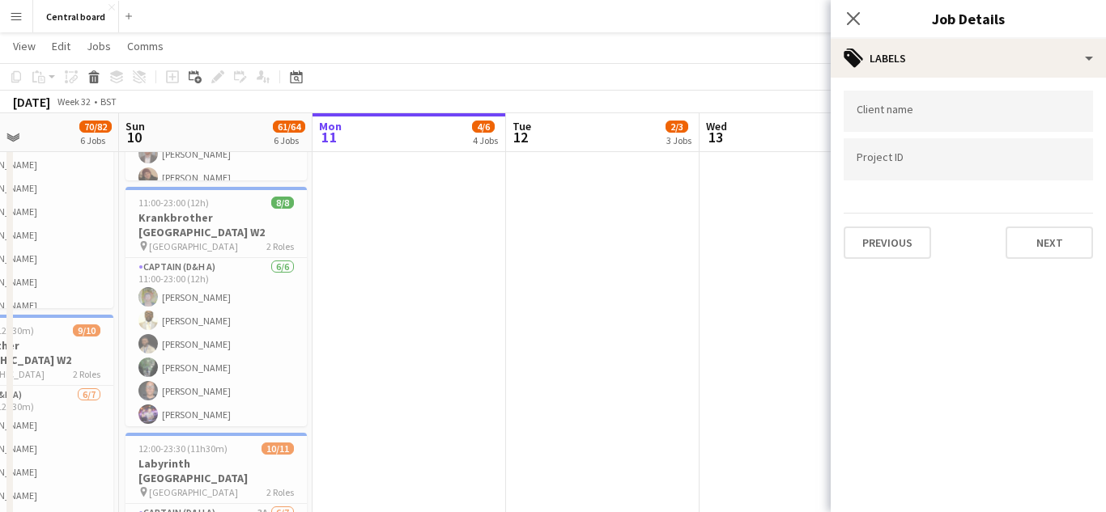
scroll to position [0, 0]
click at [1059, 245] on button "Next" at bounding box center [1048, 243] width 87 height 32
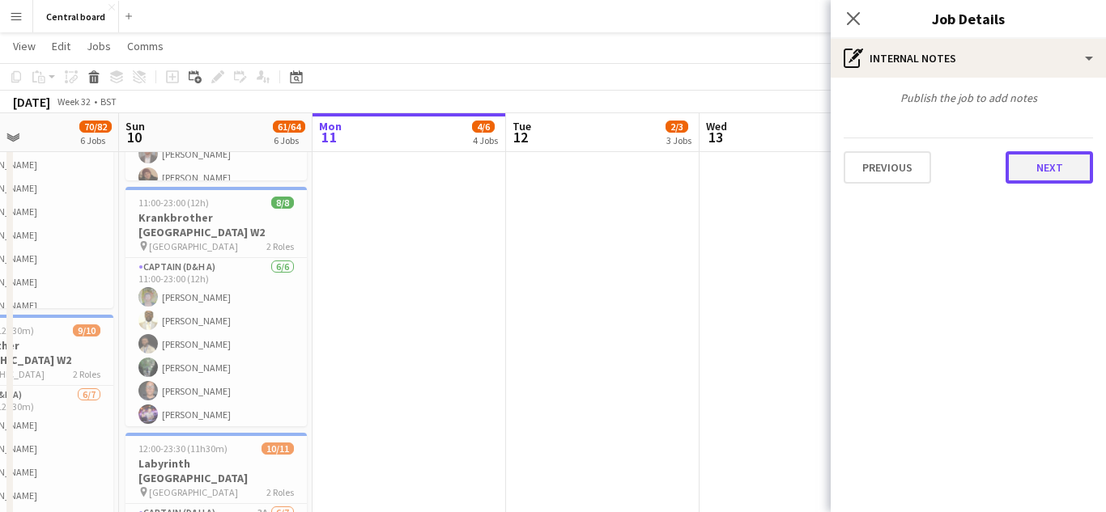
click at [1051, 164] on button "Next" at bounding box center [1048, 167] width 87 height 32
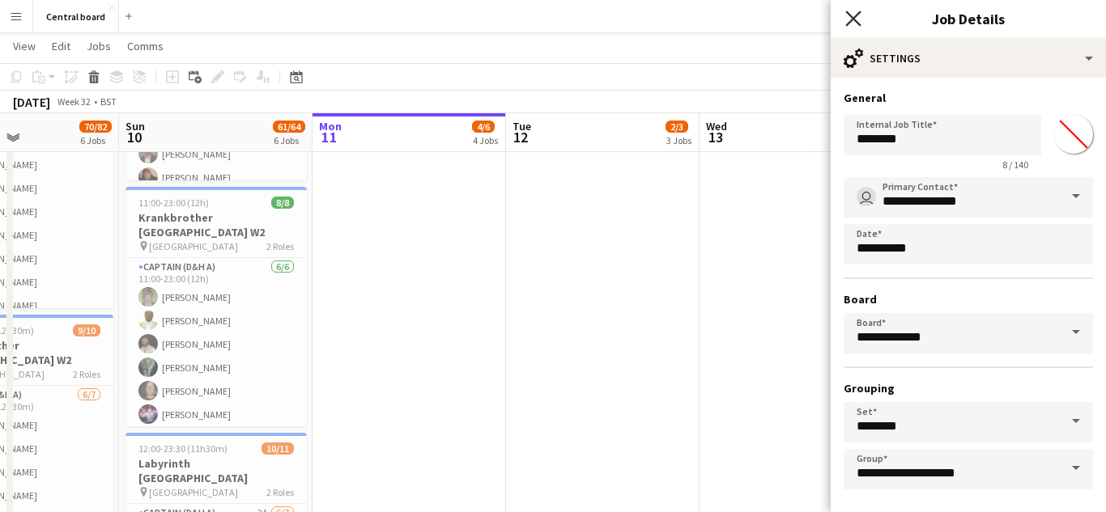
click at [854, 22] on icon "Close pop-in" at bounding box center [852, 18] width 15 height 15
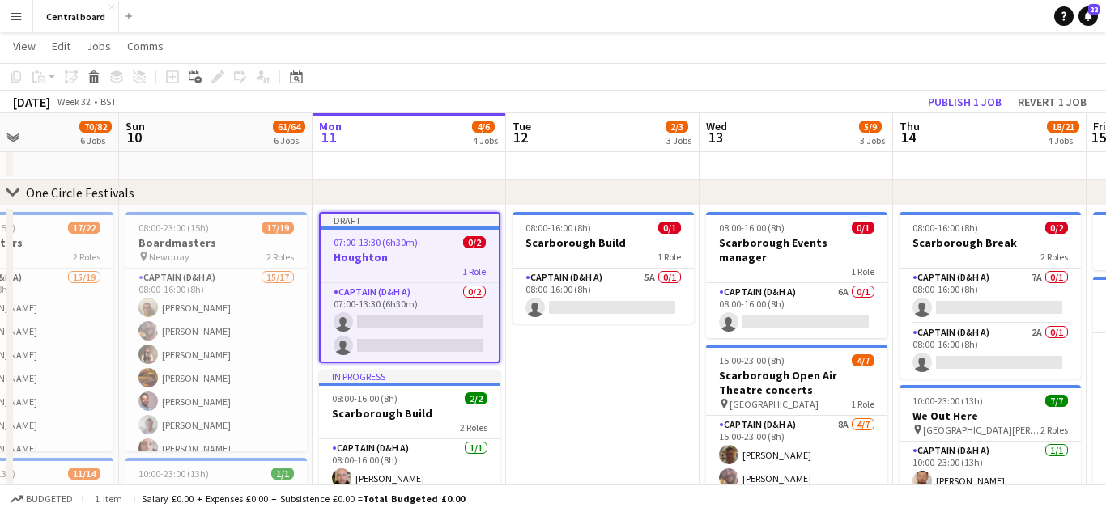
scroll to position [298, 0]
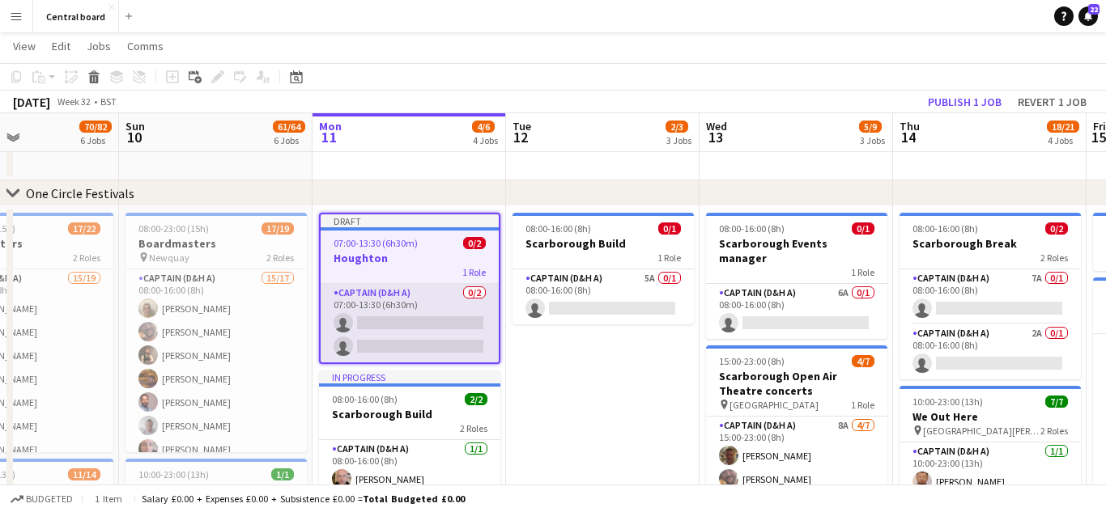
click at [422, 333] on app-card-role "Captain (D&H A) 0/2 07:00-13:30 (6h30m) single-neutral-actions single-neutral-a…" at bounding box center [410, 323] width 178 height 79
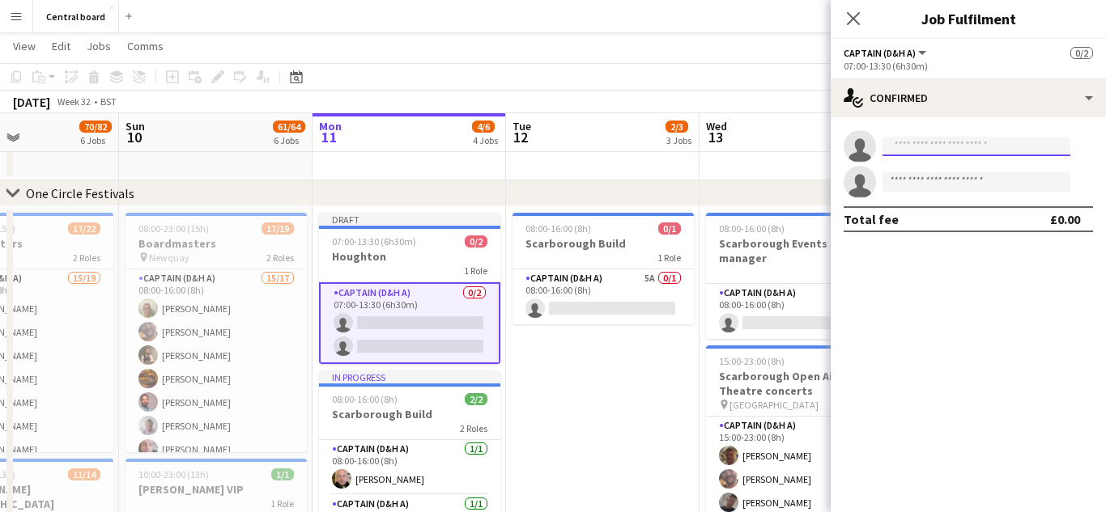
click at [936, 145] on input at bounding box center [976, 146] width 188 height 19
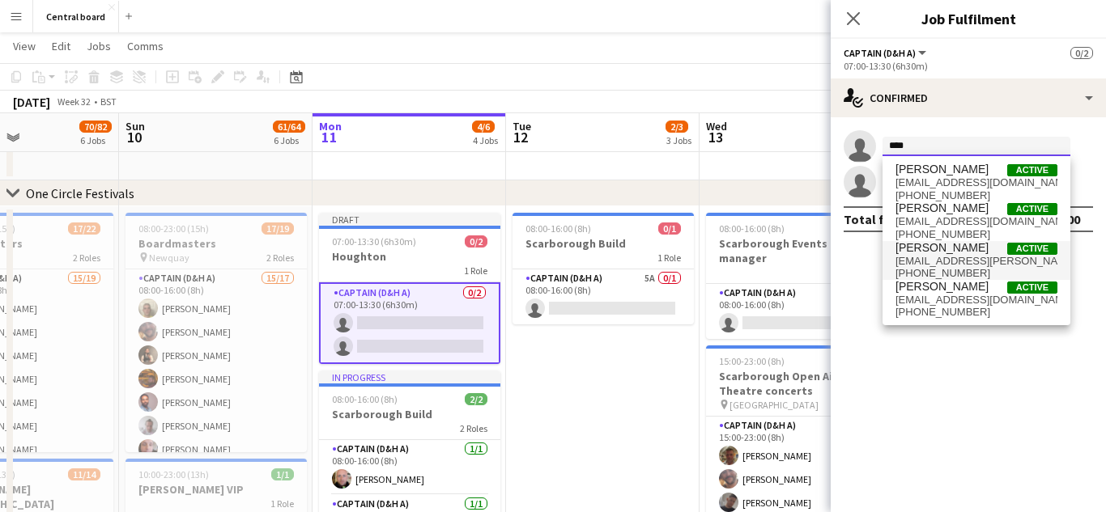
type input "****"
click at [957, 259] on span "[EMAIL_ADDRESS][PERSON_NAME][DOMAIN_NAME]" at bounding box center [976, 261] width 162 height 13
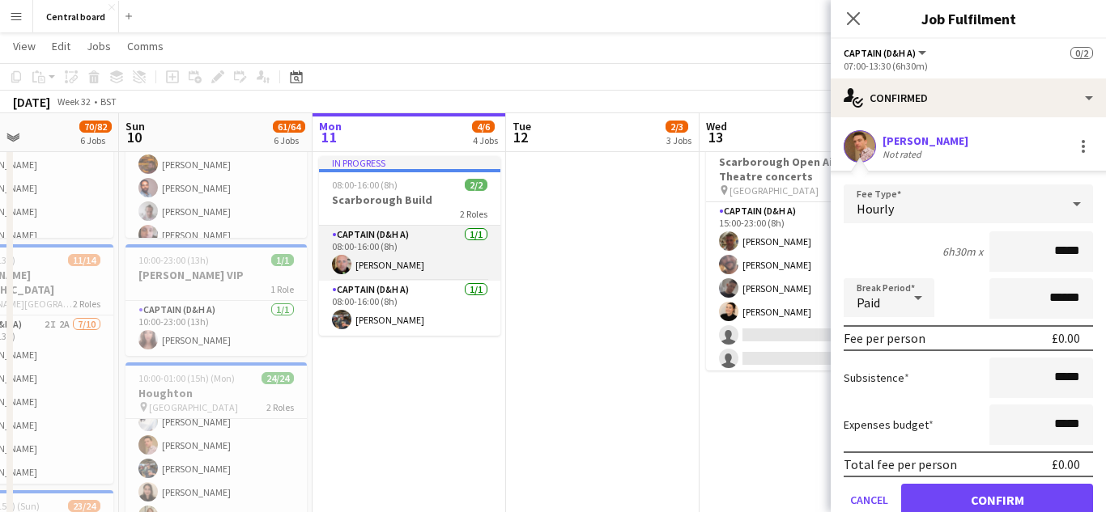
scroll to position [350, 0]
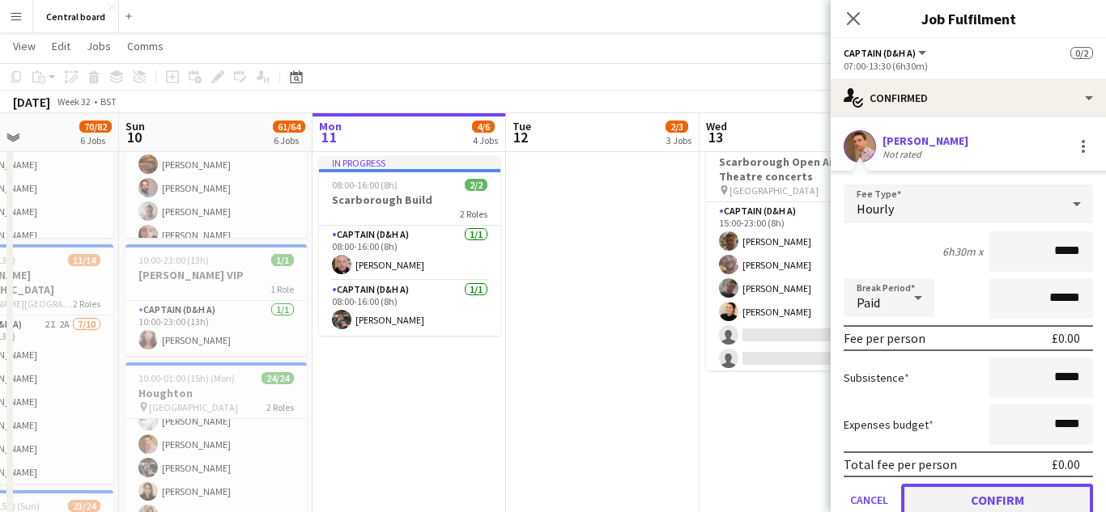
click at [947, 493] on button "Confirm" at bounding box center [997, 500] width 192 height 32
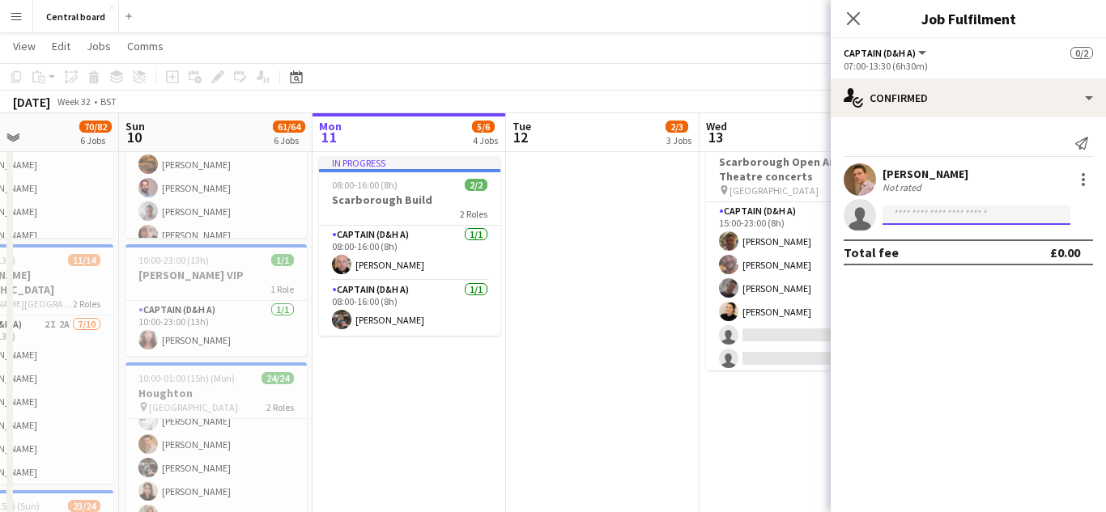
click at [902, 219] on input at bounding box center [976, 215] width 188 height 19
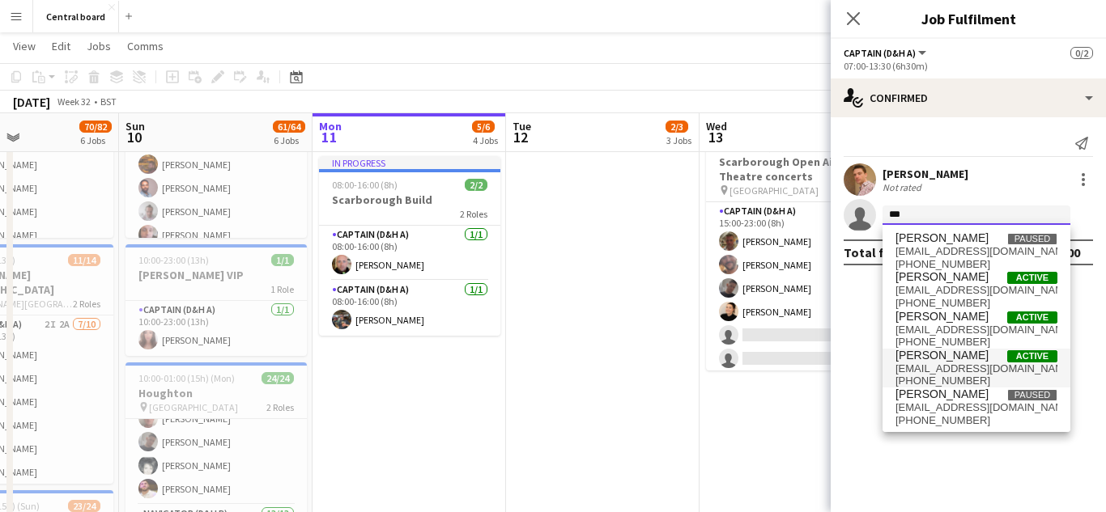
type input "***"
click at [975, 359] on span "[PERSON_NAME]" at bounding box center [941, 356] width 93 height 14
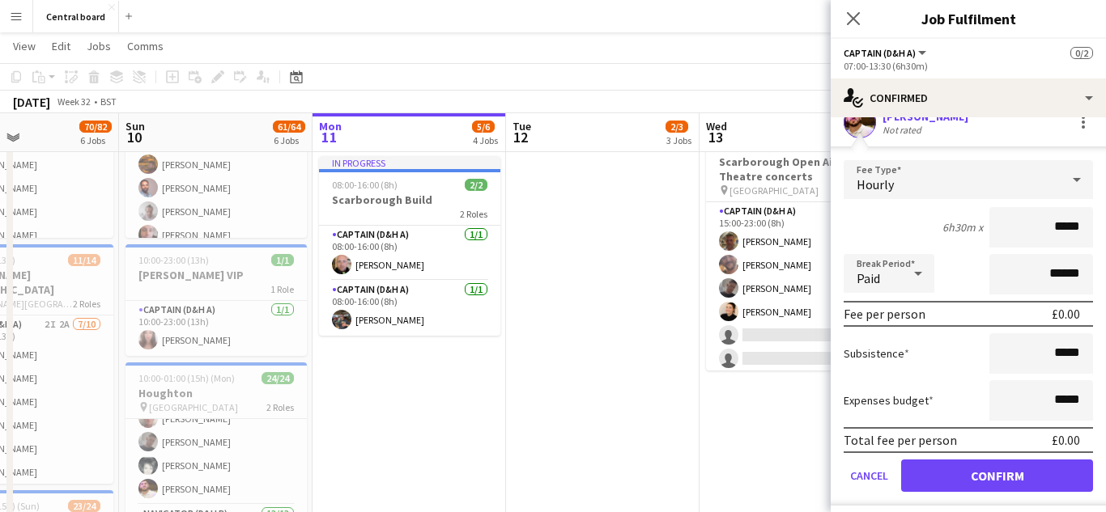
scroll to position [134, 0]
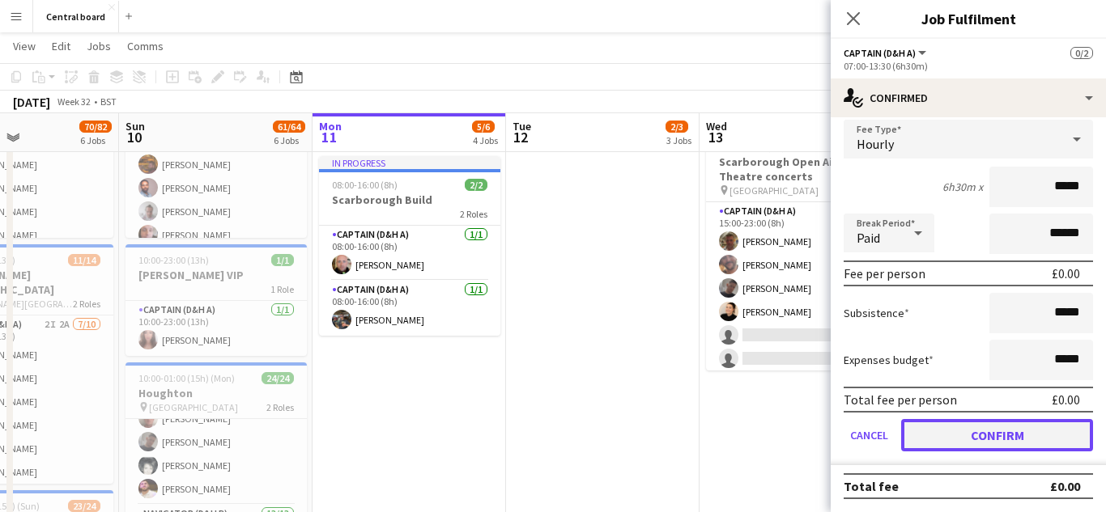
click at [972, 437] on button "Confirm" at bounding box center [997, 435] width 192 height 32
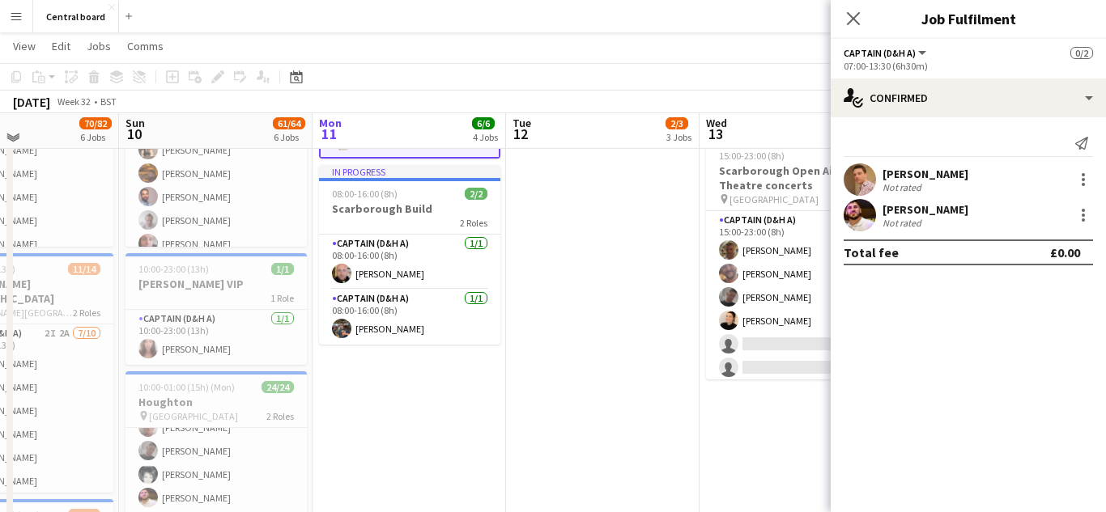
scroll to position [500, 0]
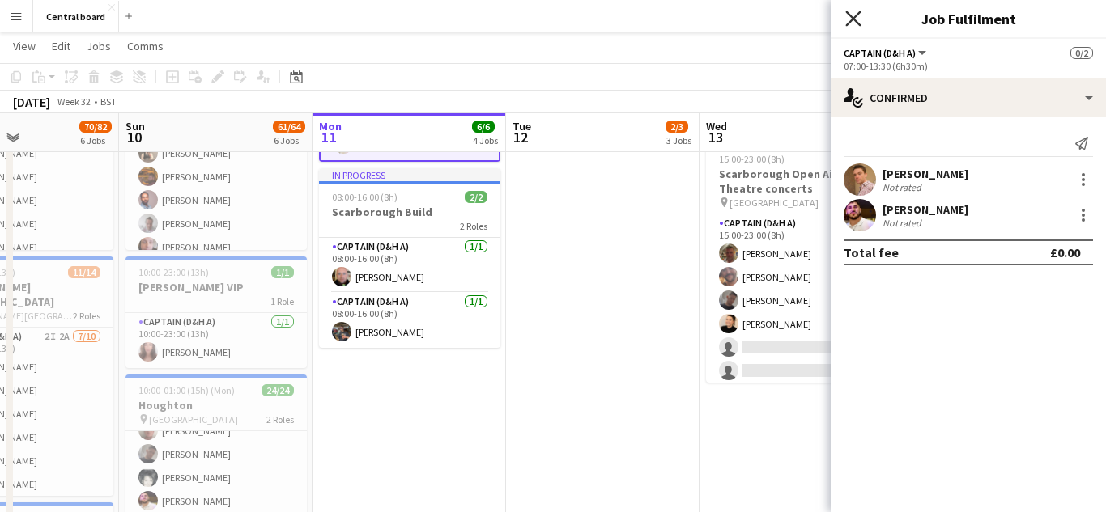
click at [856, 21] on icon at bounding box center [852, 18] width 15 height 15
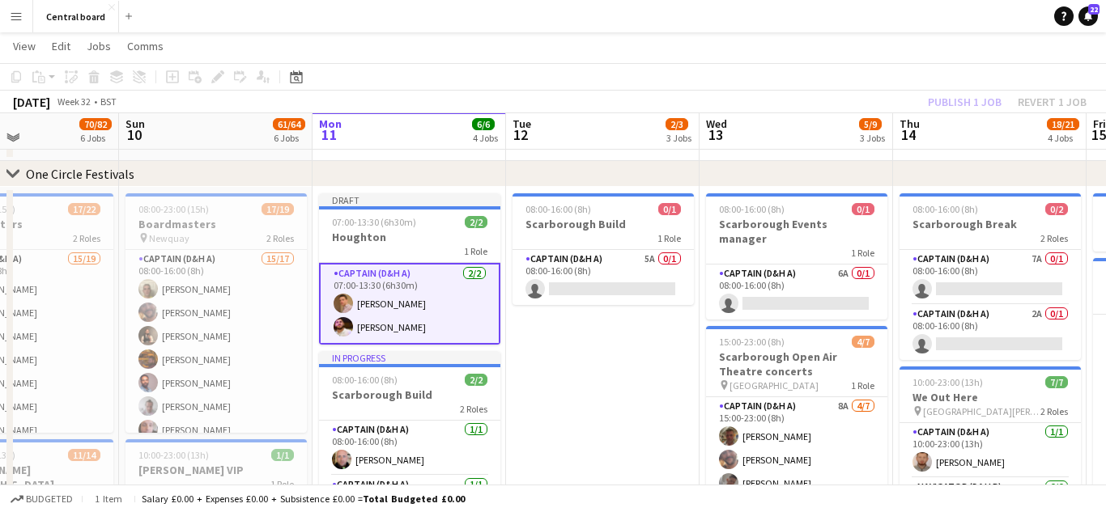
scroll to position [313, 0]
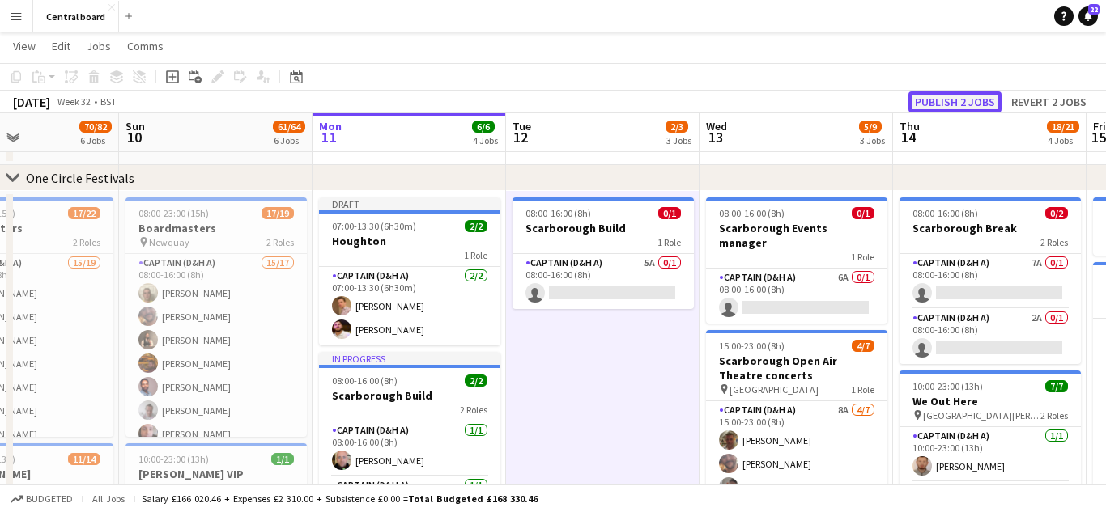
click at [947, 107] on button "Publish 2 jobs" at bounding box center [954, 101] width 93 height 21
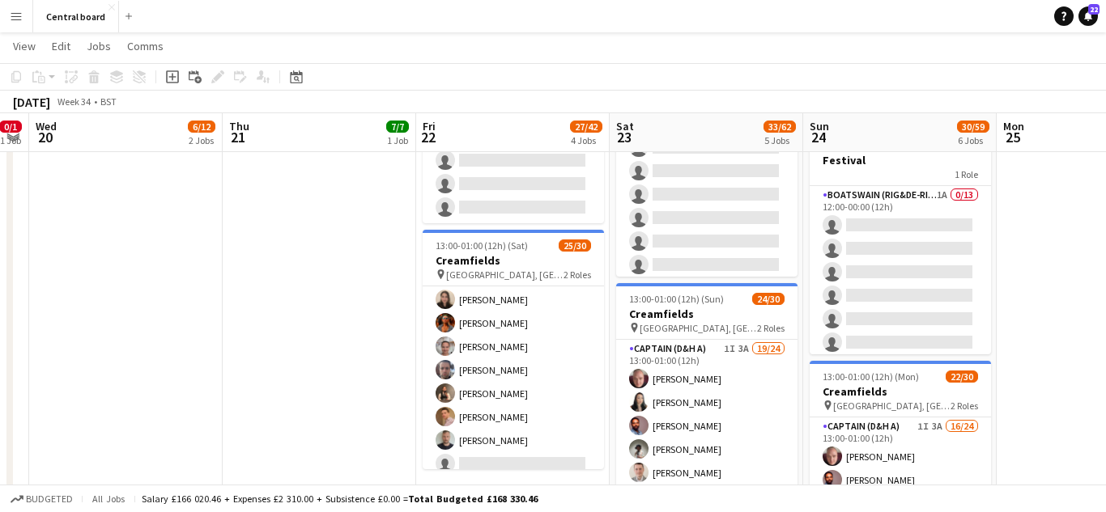
scroll to position [344, 0]
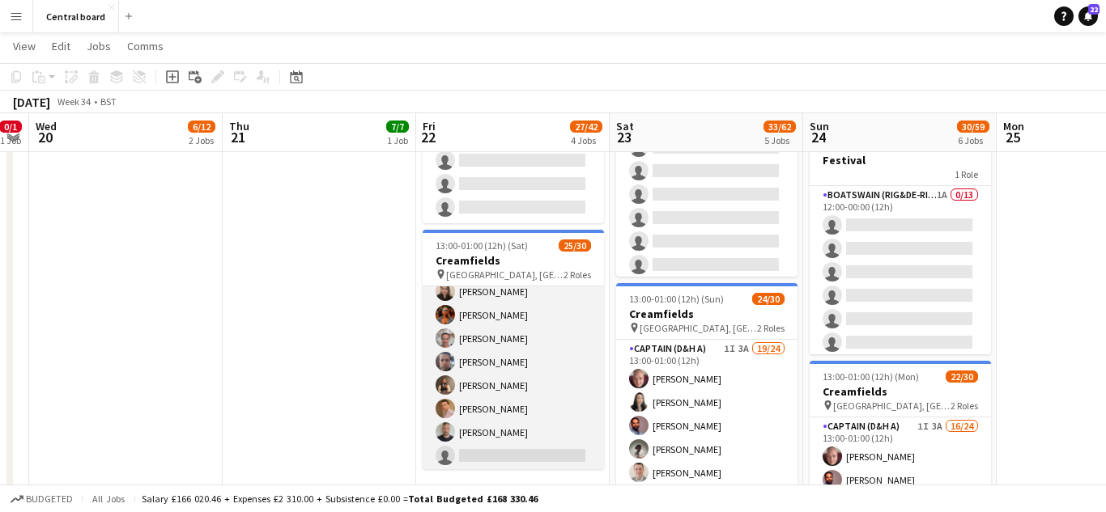
click at [563, 356] on app-card-role "Captain (D&H A) 1I 3A 20/24 13:00-01:00 (12h) [PERSON_NAME] [PERSON_NAME] [PERS…" at bounding box center [513, 243] width 181 height 600
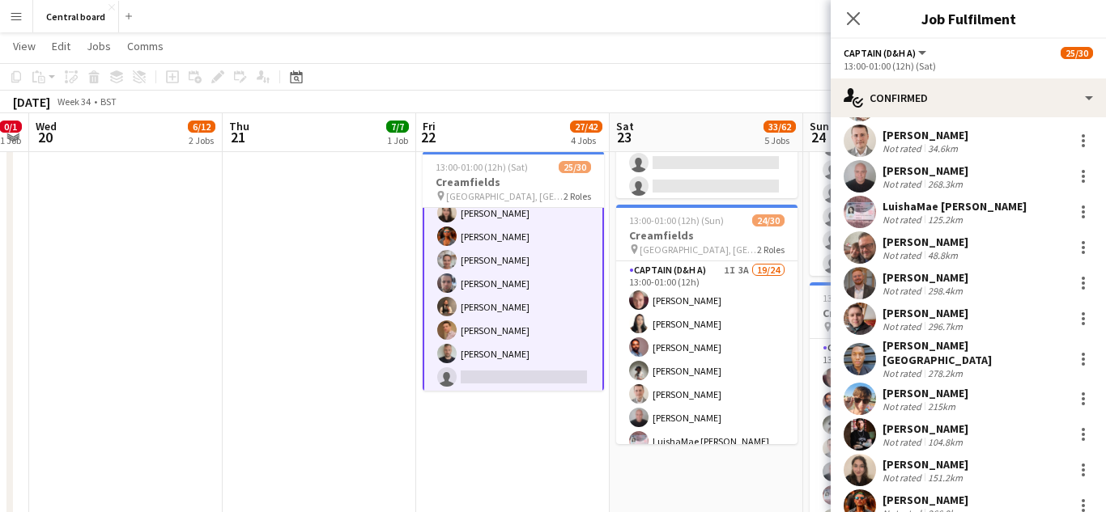
scroll to position [0, 0]
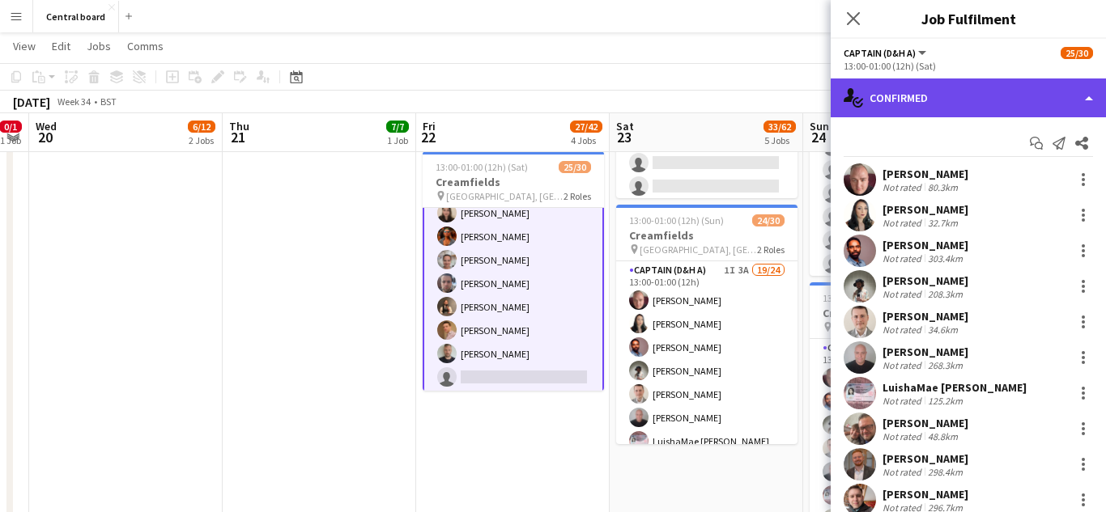
click at [1085, 101] on div "single-neutral-actions-check-2 Confirmed" at bounding box center [967, 98] width 275 height 39
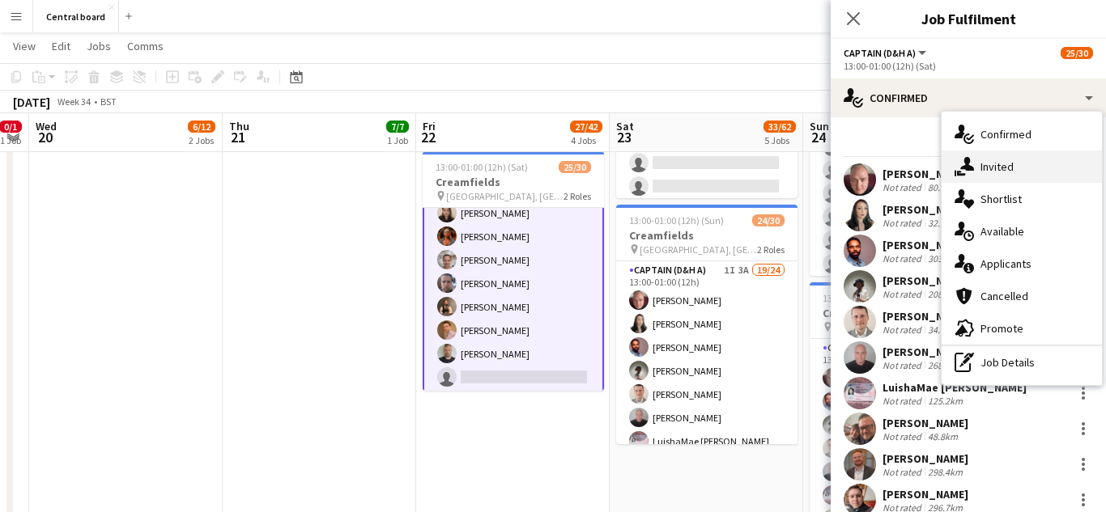
click at [1013, 165] on div "single-neutral-actions-share-1 Invited" at bounding box center [1021, 167] width 160 height 32
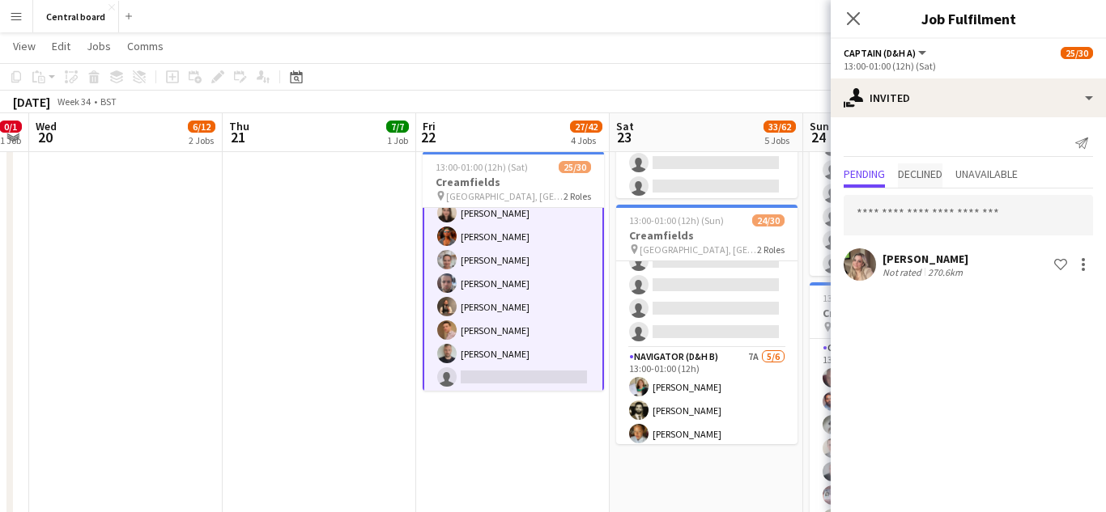
scroll to position [584, 0]
